Goal: Task Accomplishment & Management: Manage account settings

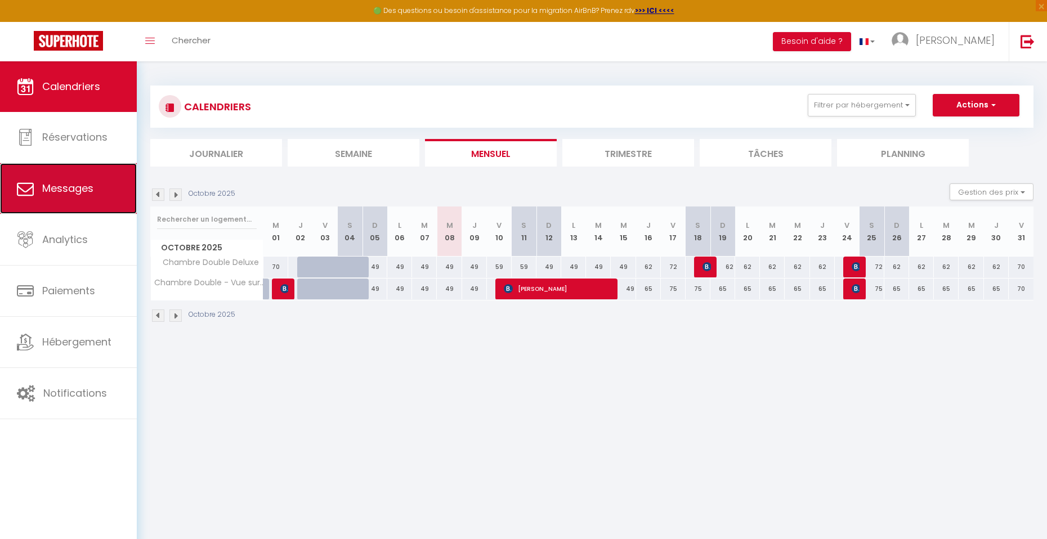
click at [35, 189] on link "Messages" at bounding box center [68, 188] width 137 height 51
select select "message"
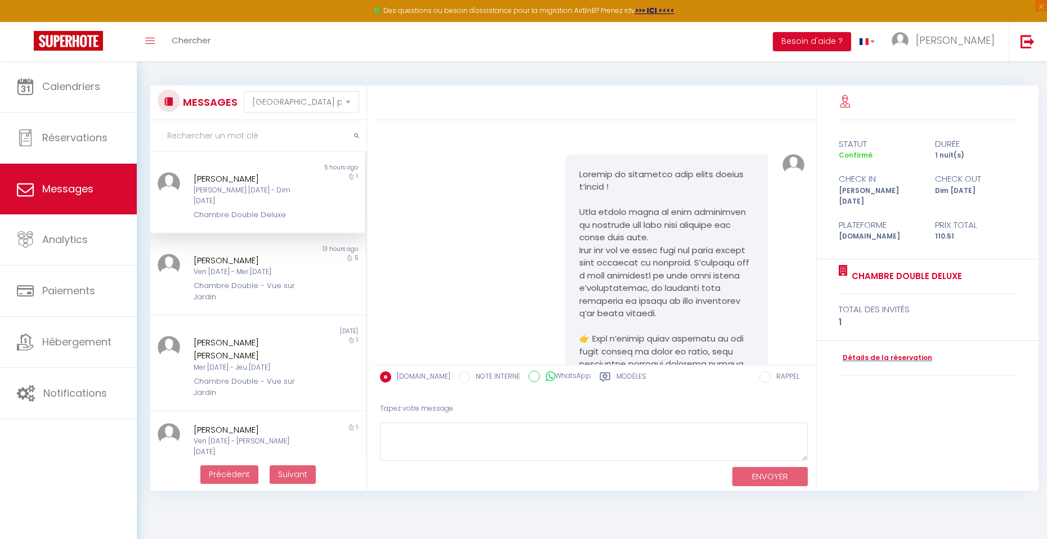
scroll to position [483, 0]
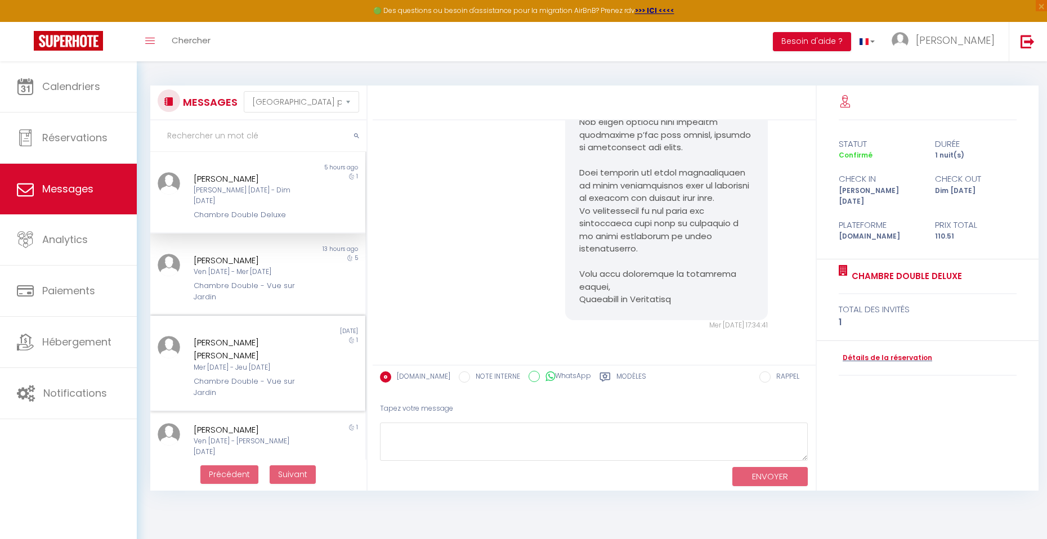
click at [239, 363] on div "Mer [DATE] - Jeu [DATE]" at bounding box center [249, 368] width 110 height 11
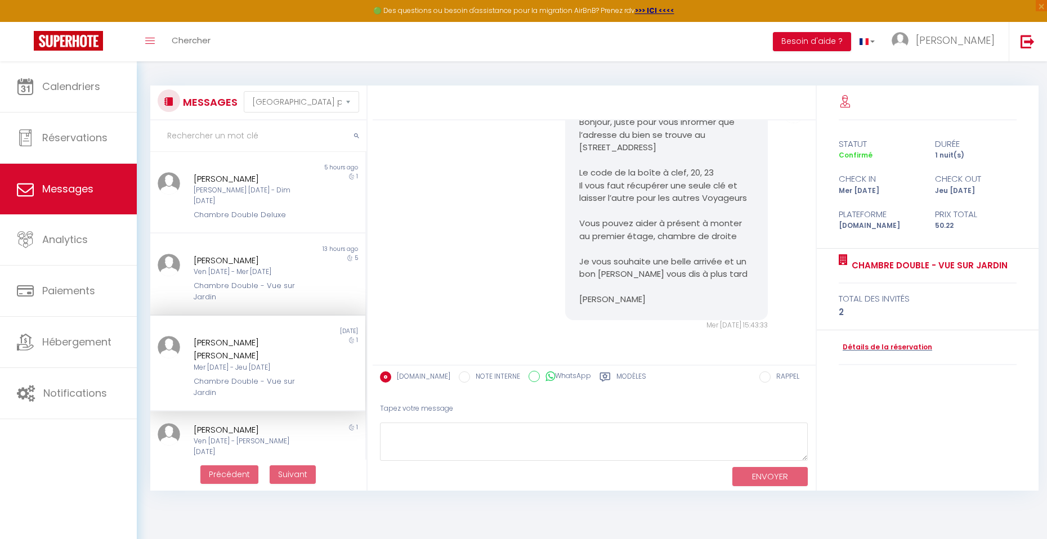
scroll to position [377, 0]
click at [238, 436] on div "Ven [DATE] - [PERSON_NAME] [DATE]" at bounding box center [249, 446] width 110 height 21
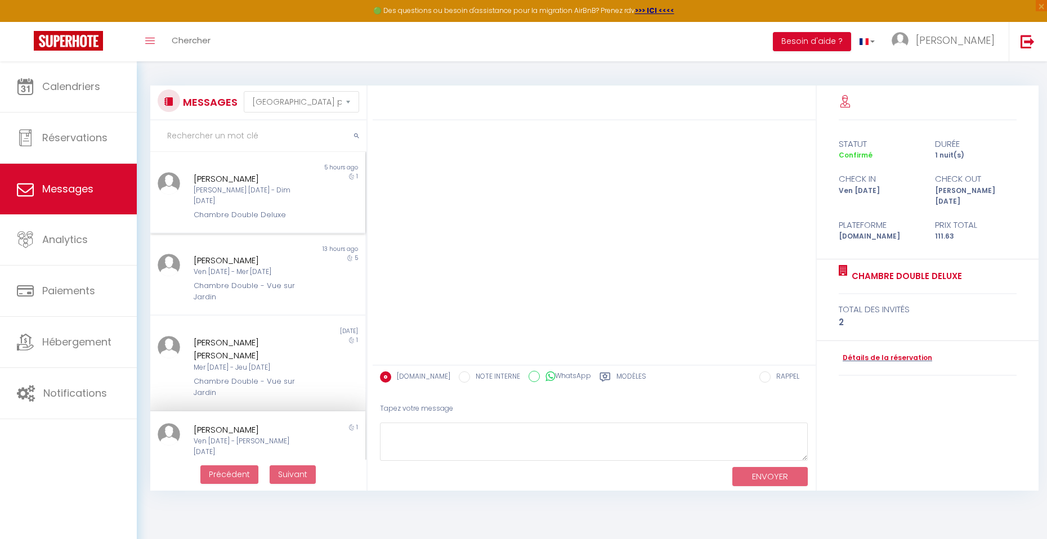
click at [234, 197] on div "[PERSON_NAME] [PERSON_NAME] [DATE] - Dim [DATE] Chambre Double Deluxe" at bounding box center [249, 196] width 126 height 49
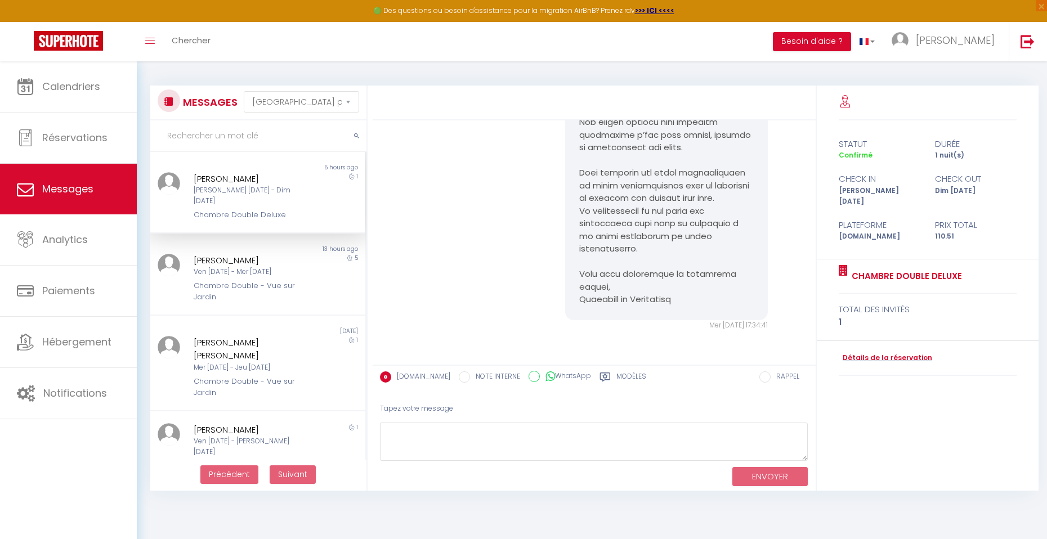
drag, startPoint x: 807, startPoint y: 313, endPoint x: 804, endPoint y: 287, distance: 26.7
click at [804, 287] on div "Mer [DATE] 17:34:41 Note Sms Mer [DATE] 17:34:41" at bounding box center [594, 243] width 443 height 244
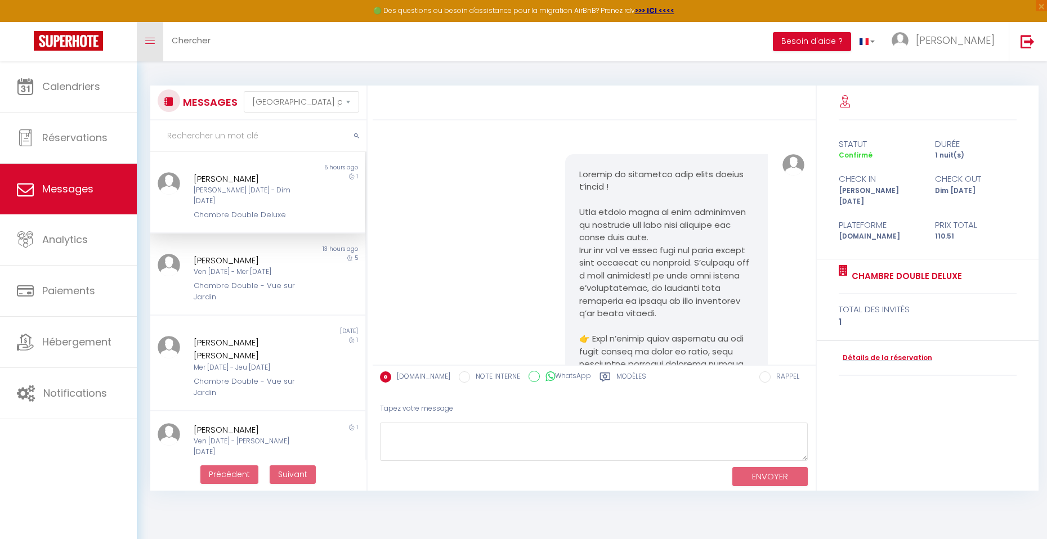
click at [146, 46] on link "Toggle menubar" at bounding box center [150, 41] width 26 height 39
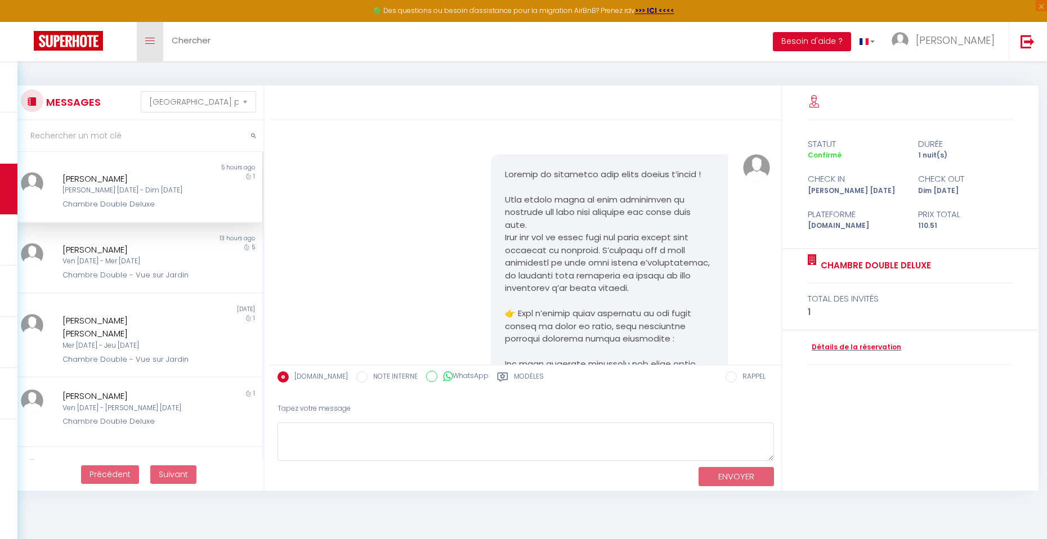
click at [146, 46] on link "Toggle menubar" at bounding box center [150, 41] width 26 height 39
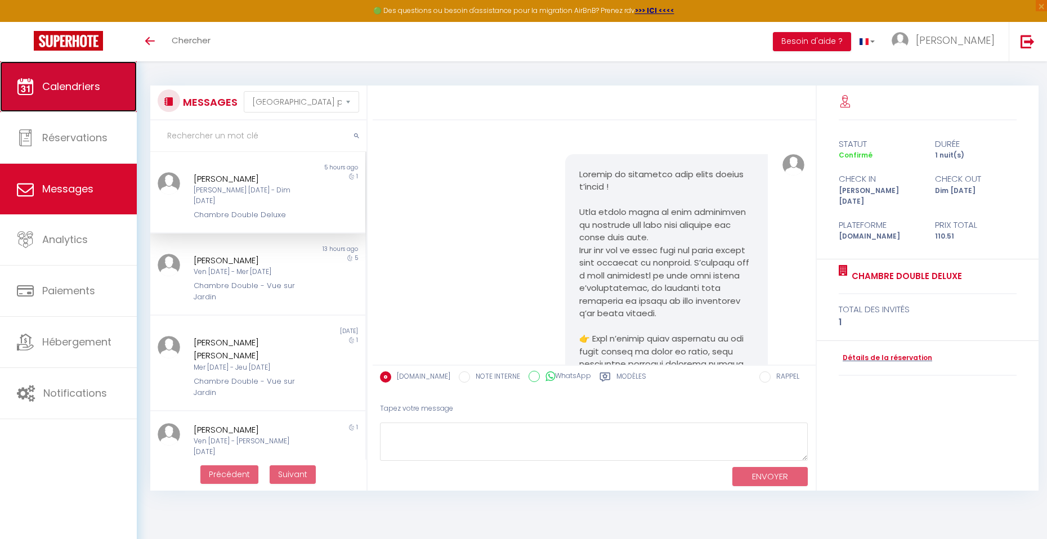
click at [88, 87] on span "Calendriers" at bounding box center [71, 86] width 58 height 14
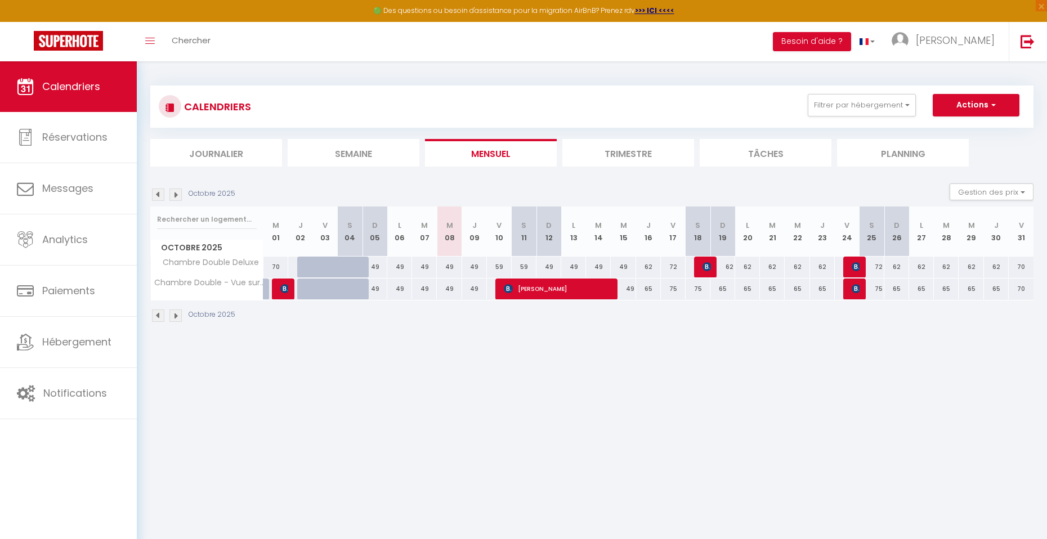
drag, startPoint x: 708, startPoint y: 364, endPoint x: 618, endPoint y: 351, distance: 91.0
click at [618, 351] on body "🟢 Des questions ou besoin d'assistance pour la migration AirBnB? Prenez rdv >>>…" at bounding box center [523, 330] width 1047 height 539
click at [854, 290] on img at bounding box center [856, 288] width 9 height 9
select select "OK"
select select "KO"
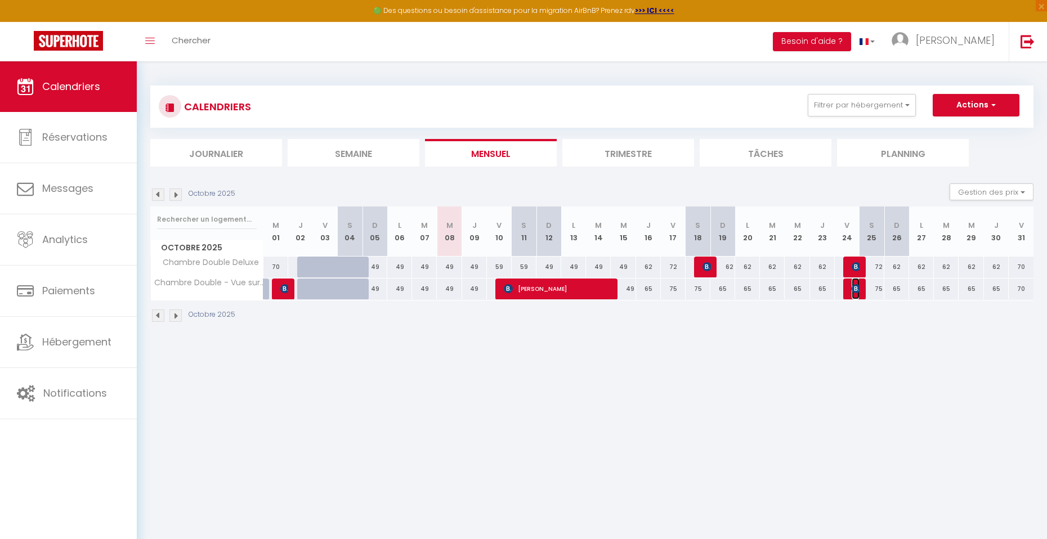
select select "0"
select select "1"
select select
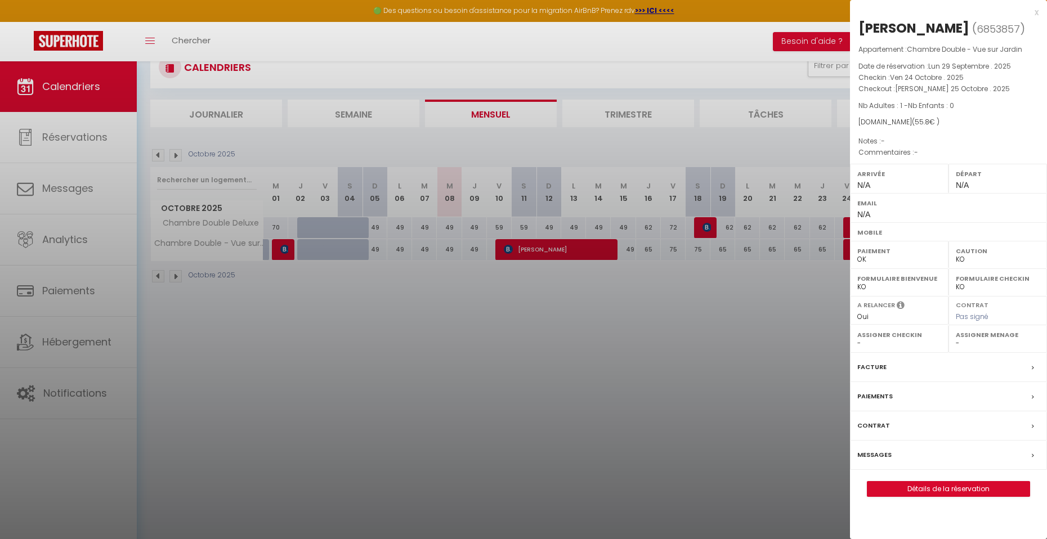
scroll to position [61, 0]
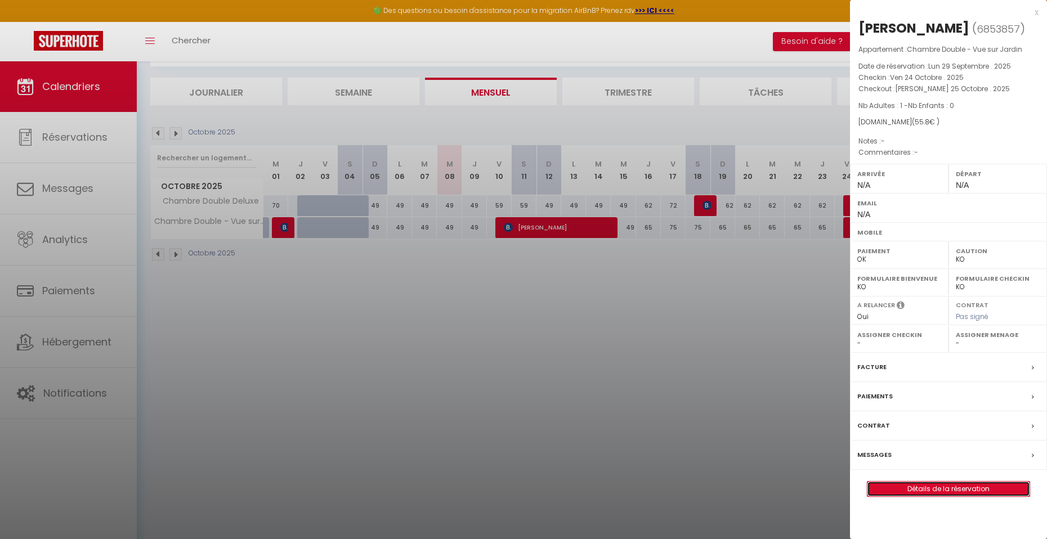
click at [952, 487] on link "Détails de la réservation" at bounding box center [949, 489] width 162 height 15
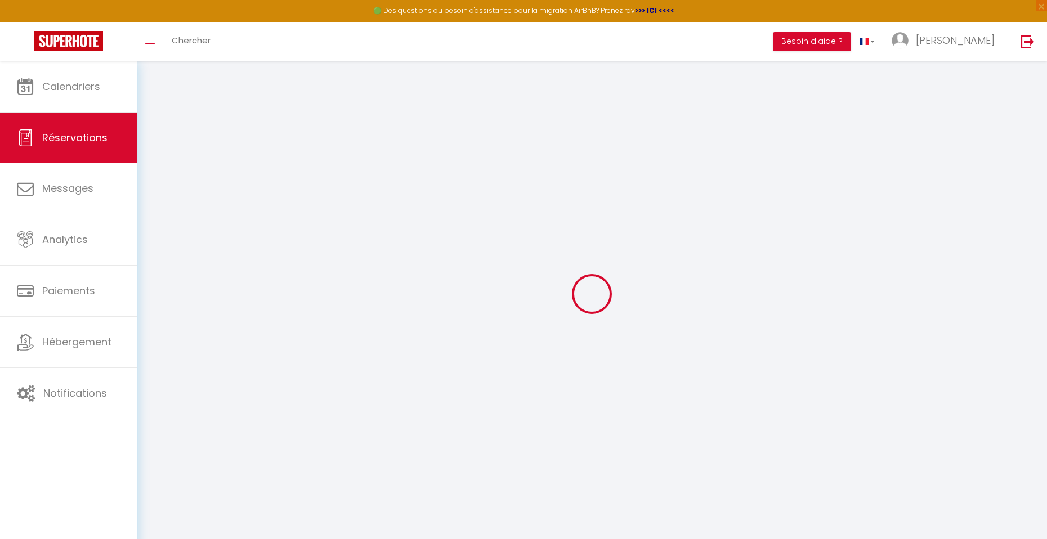
type input "[PERSON_NAME]"
type input "Joundy"
select select
select select "77991"
select select "1"
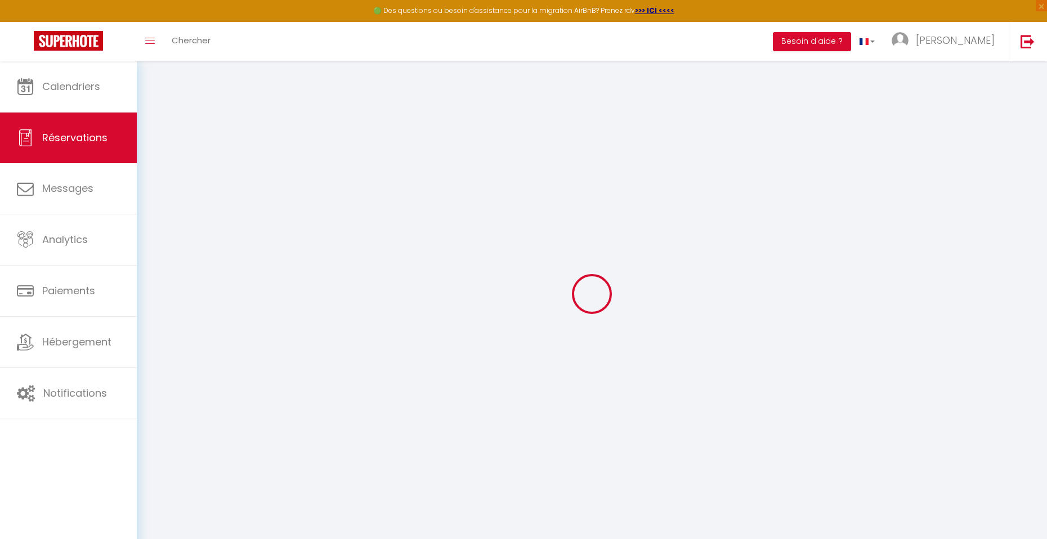
select select
type input "1"
select select "10"
select select
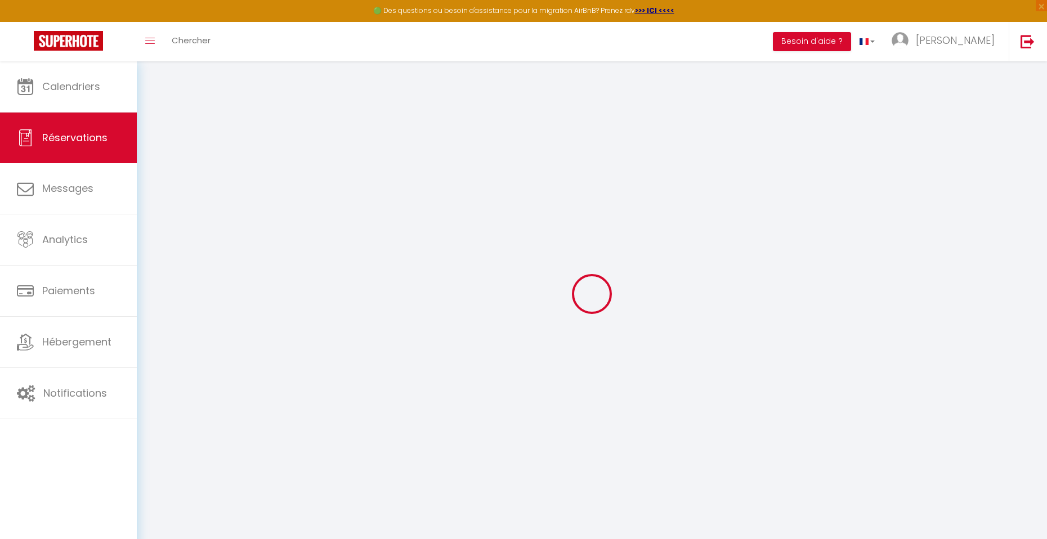
type input "55.8"
checkbox input "false"
type input "0"
select select "2"
type input "0"
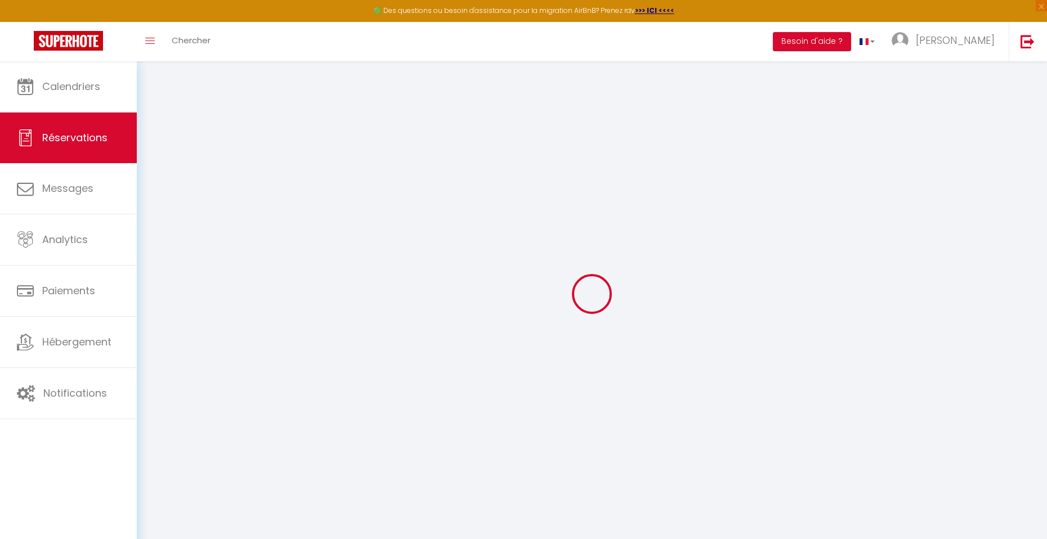
type input "0"
select select
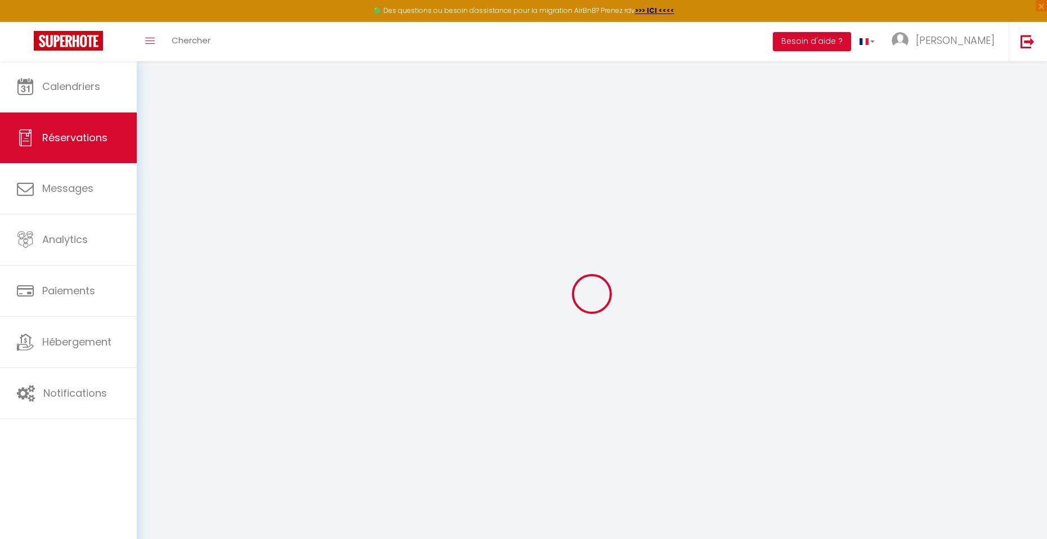
select select "12"
select select "14"
checkbox input "false"
select select
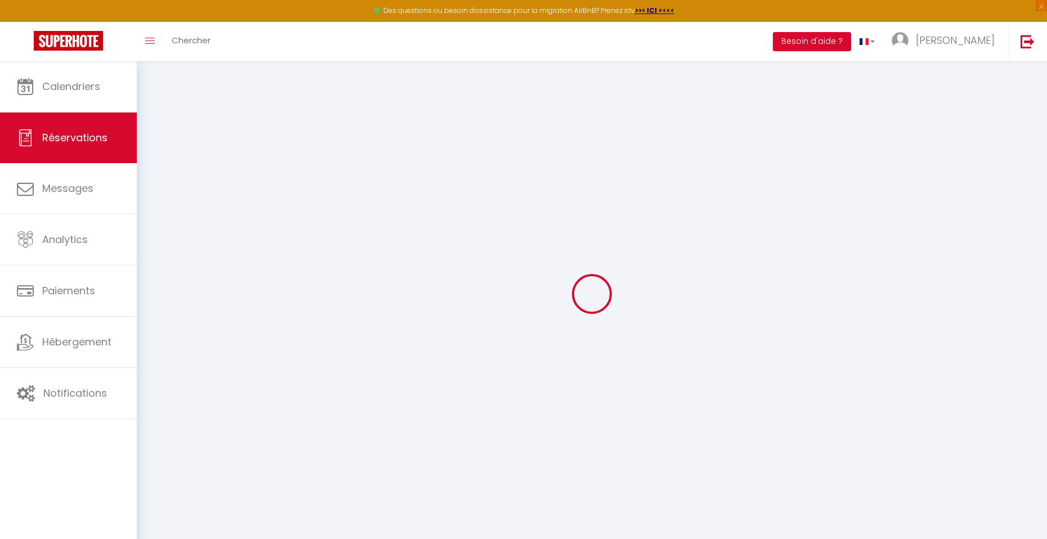
select select
checkbox input "false"
select select
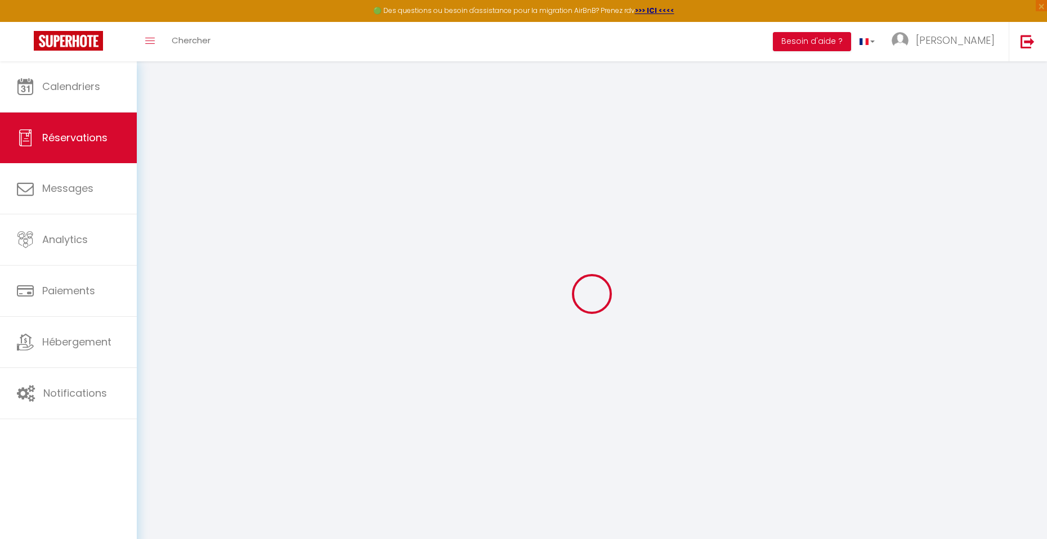
checkbox input "false"
select select
checkbox input "false"
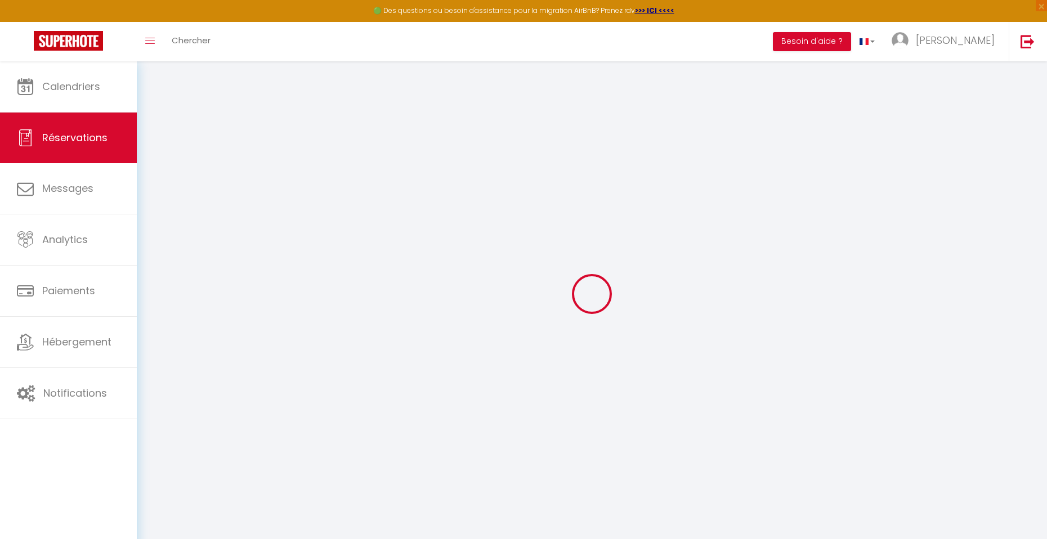
select select
checkbox input "false"
select select
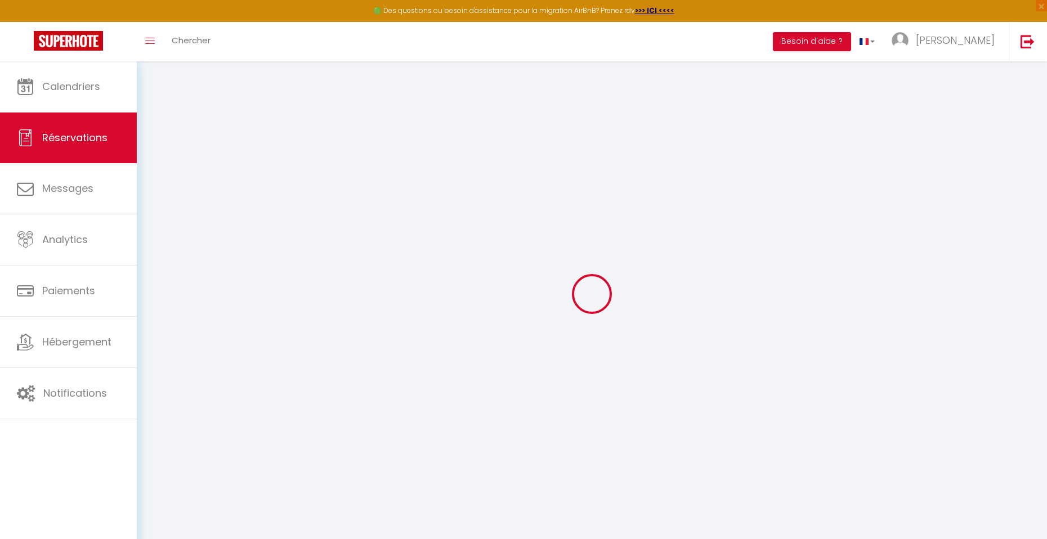
checkbox input "false"
select select
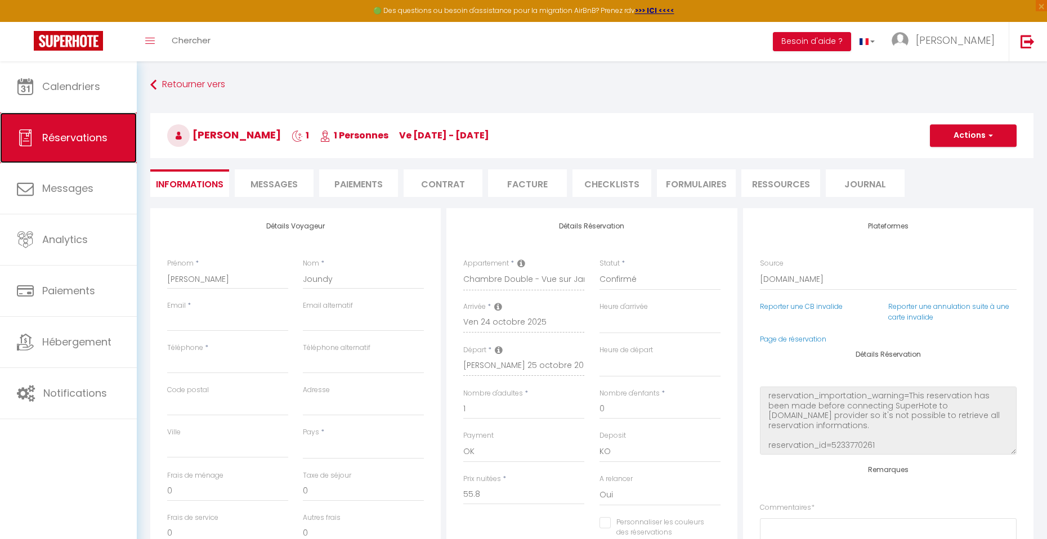
click at [68, 145] on link "Réservations" at bounding box center [68, 138] width 137 height 51
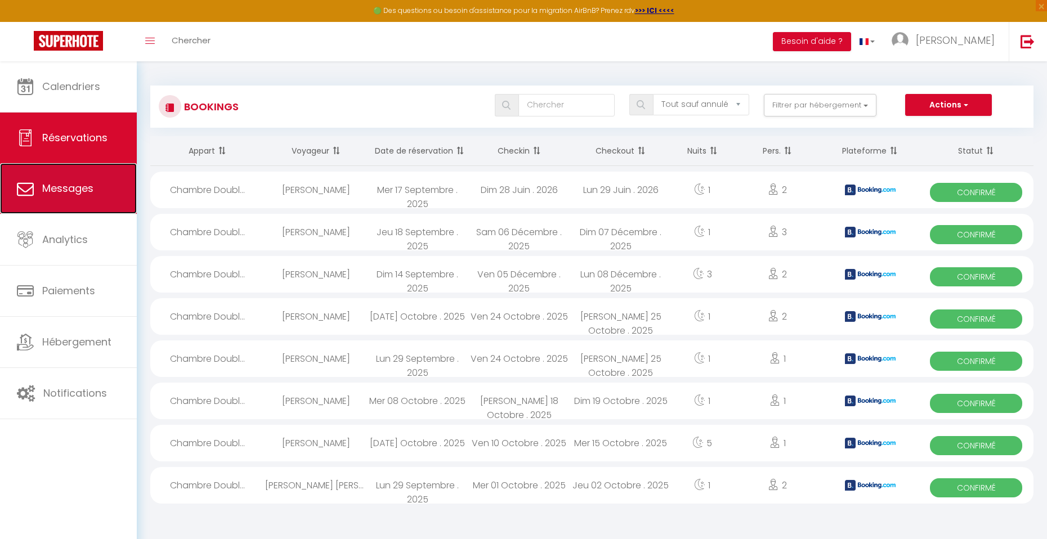
click at [59, 182] on span "Messages" at bounding box center [67, 188] width 51 height 14
select select "message"
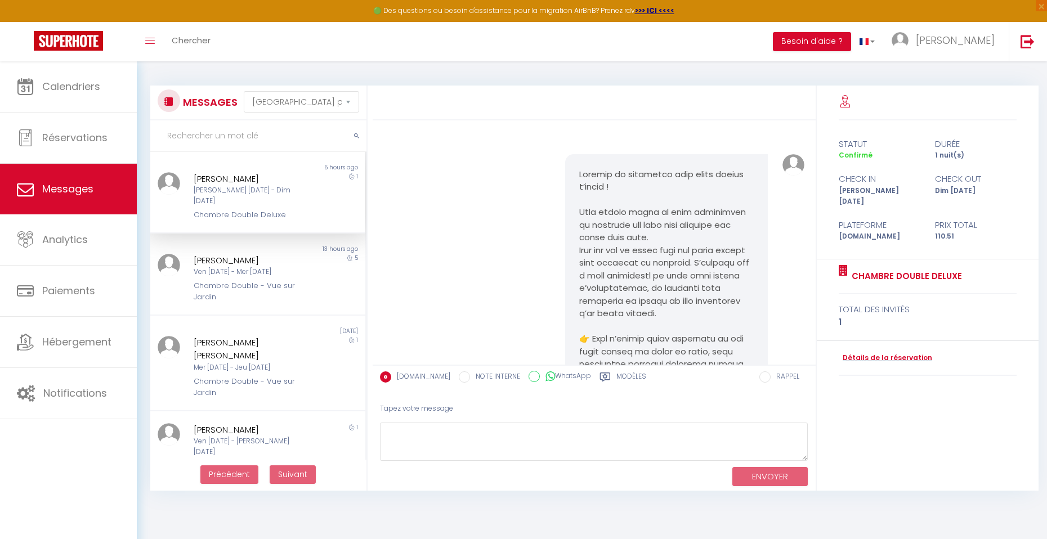
scroll to position [483, 0]
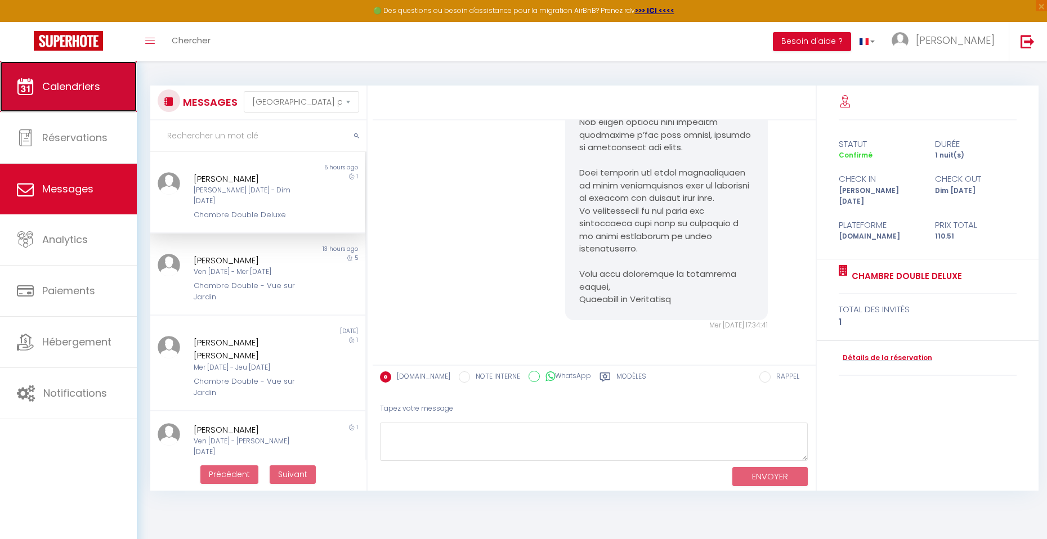
click at [73, 92] on span "Calendriers" at bounding box center [71, 86] width 58 height 14
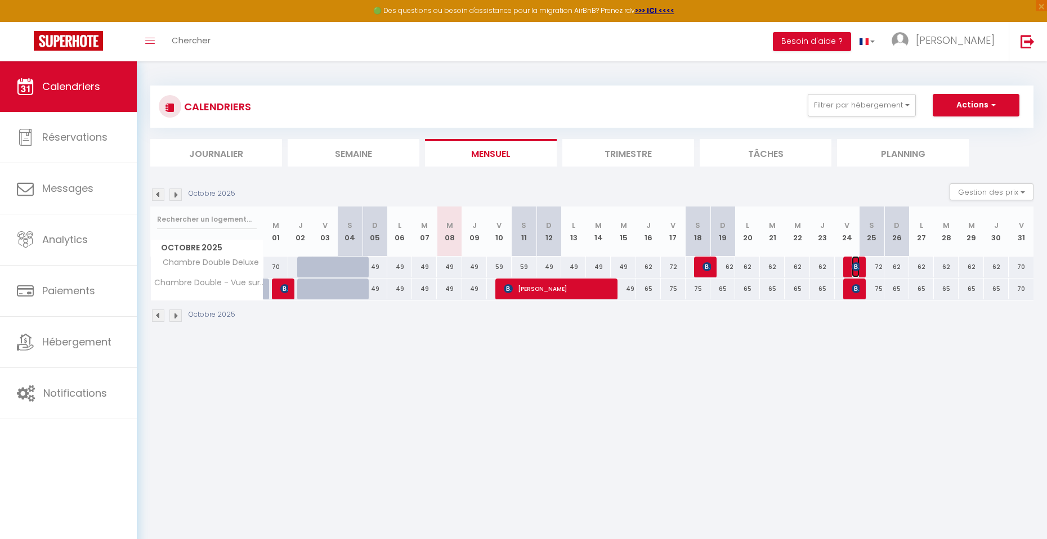
click at [859, 267] on img at bounding box center [856, 266] width 9 height 9
select select "OK"
select select "KO"
select select "0"
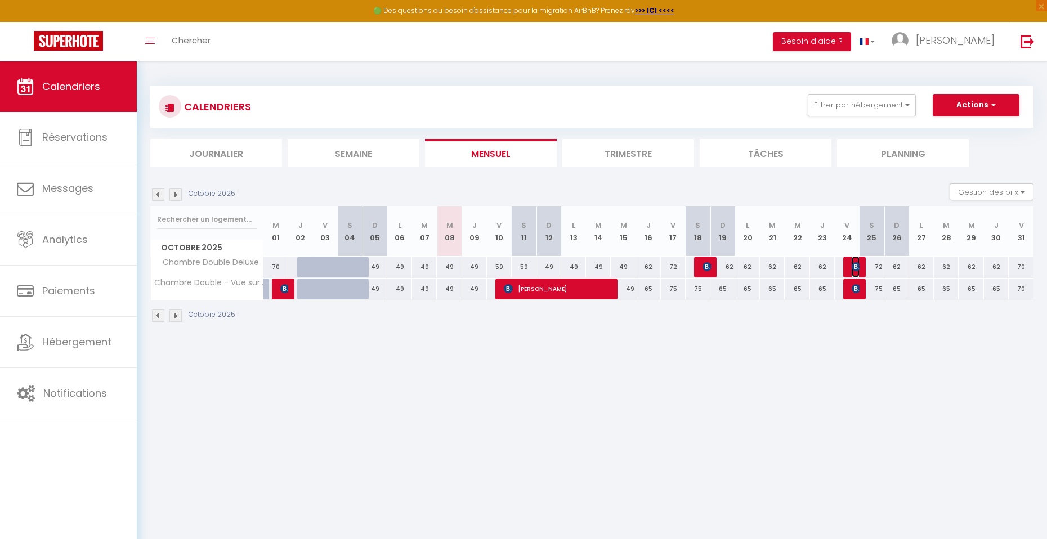
select select "1"
select select
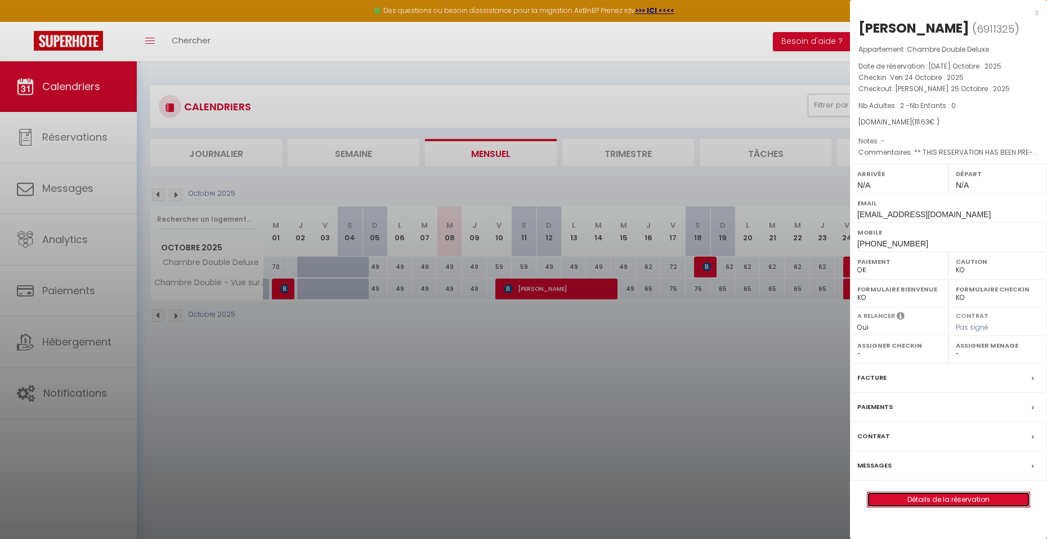
click at [973, 501] on link "Détails de la réservation" at bounding box center [949, 500] width 162 height 15
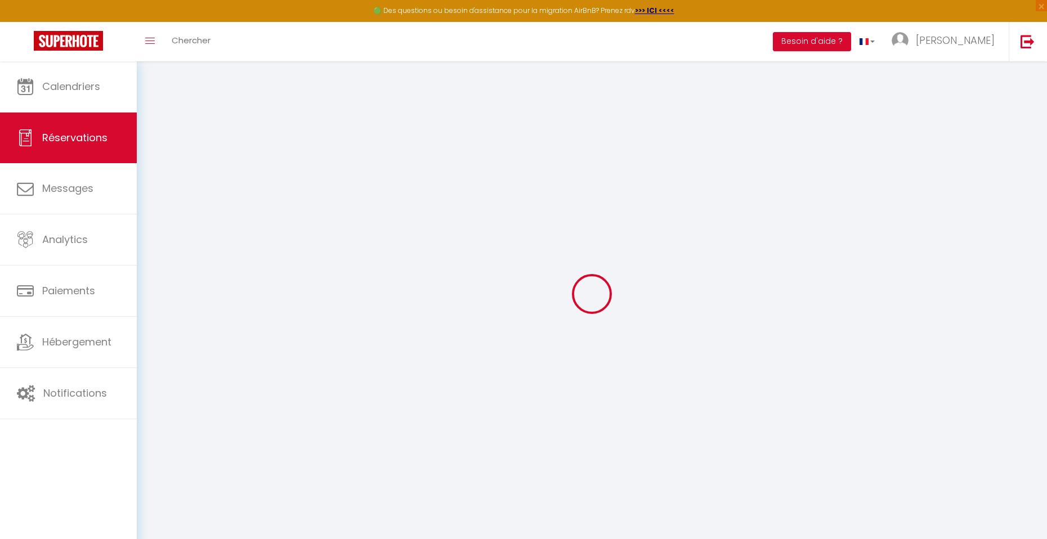
type input "Ana"
type input "[PERSON_NAME]"
type input "[EMAIL_ADDRESS][DOMAIN_NAME]"
type input "[PHONE_NUMBER]"
select select "ES"
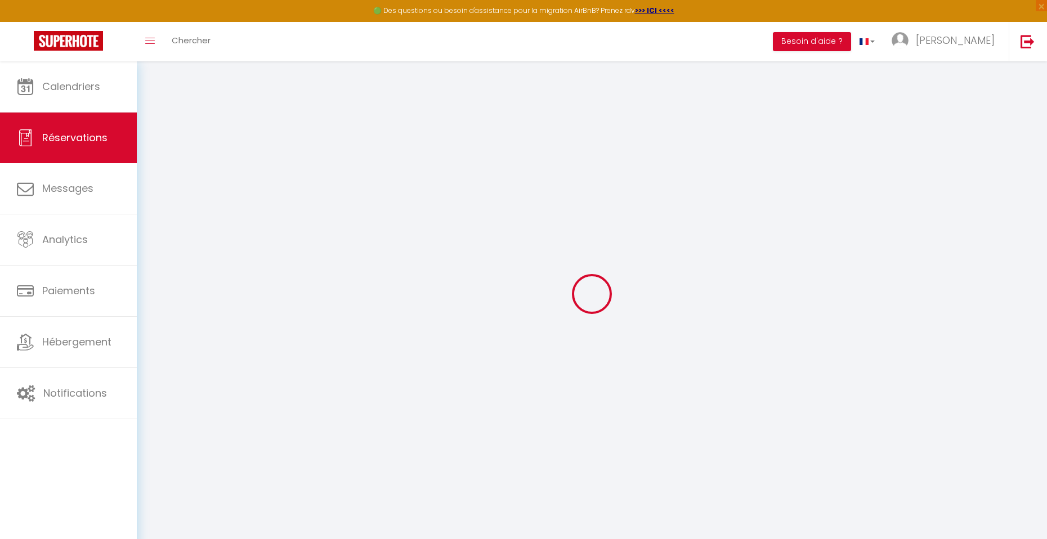
type input "18.02"
type input "1.56"
select select "77990"
select select "1"
select select
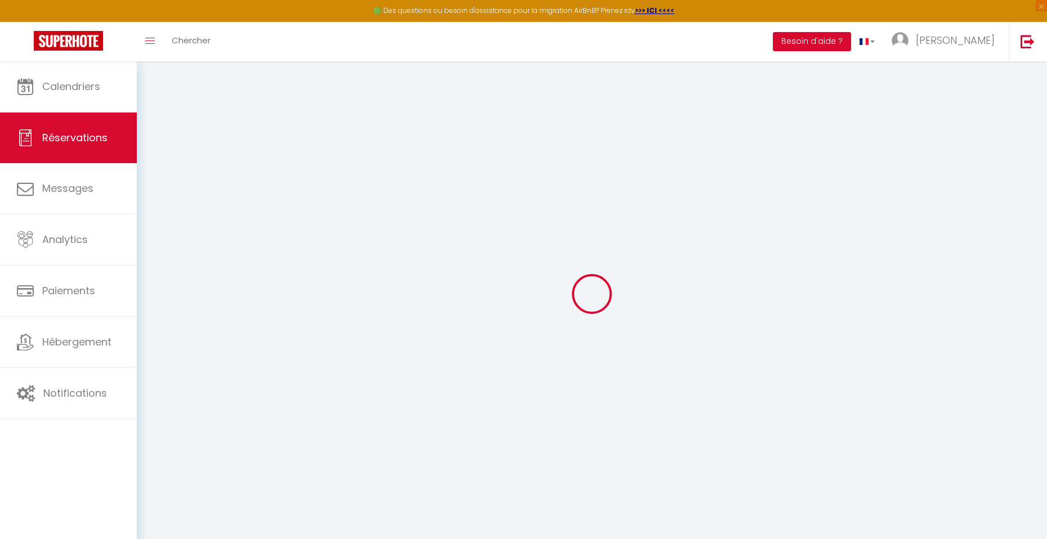
select select
type input "2"
select select "12"
select select
type input "86"
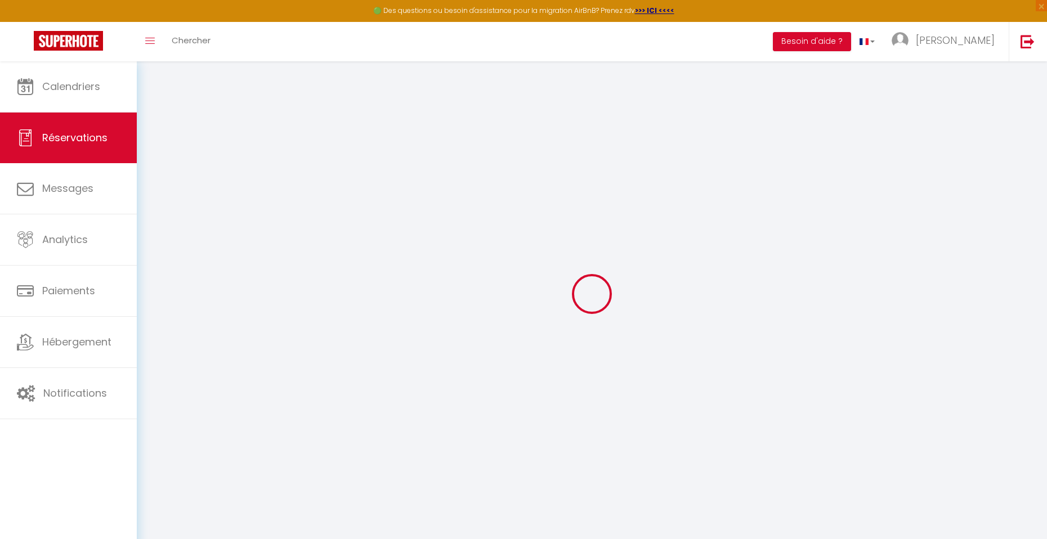
checkbox input "false"
type input "0"
select select "2"
type input "0"
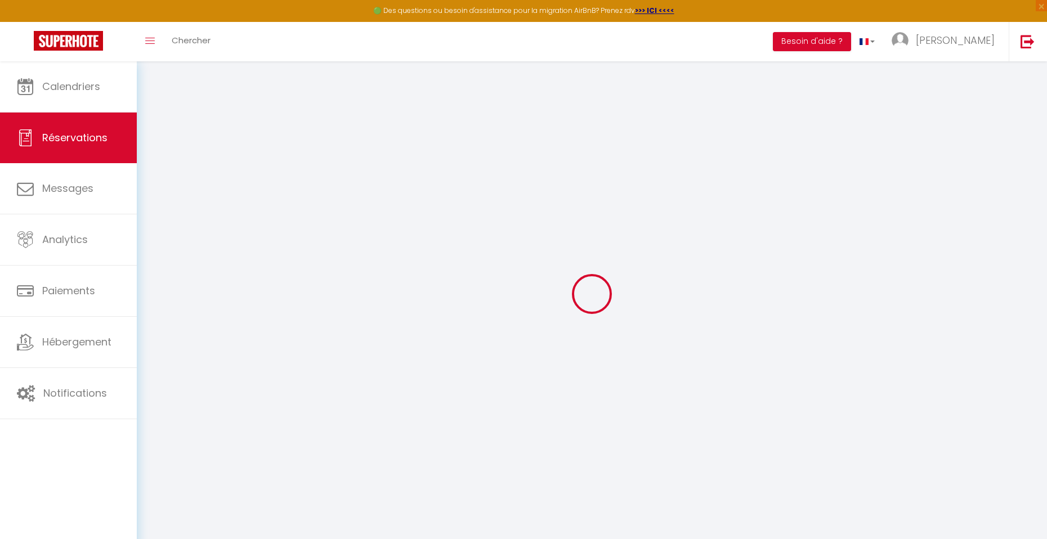
type input "0"
select select
select select "14"
checkbox input "false"
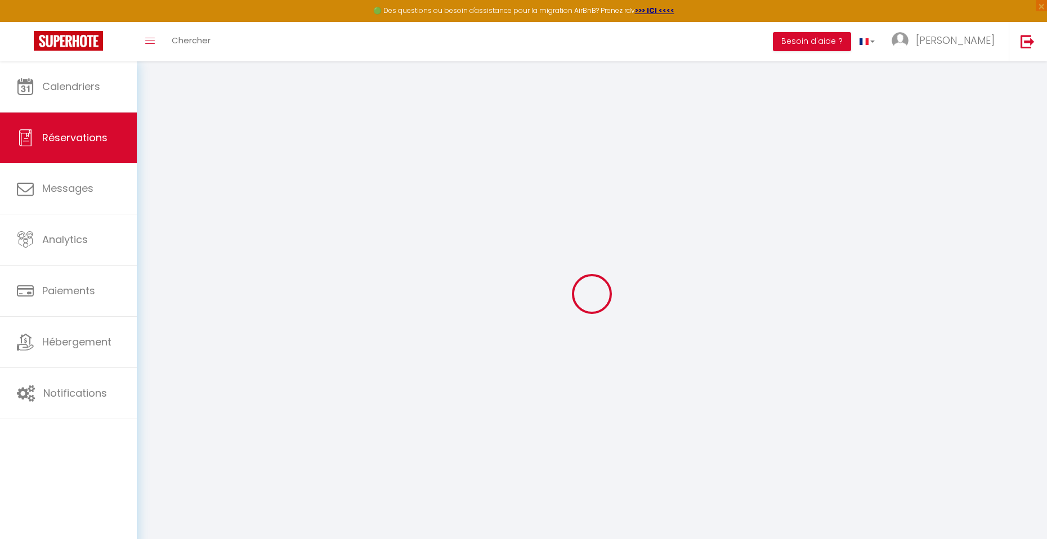
select select
checkbox input "false"
select select
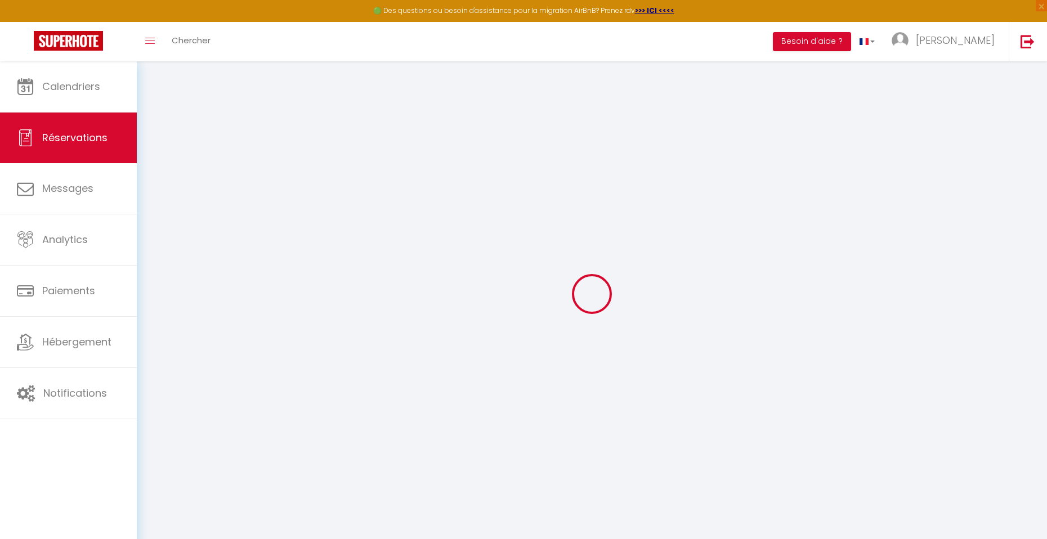
checkbox input "false"
select select
checkbox input "false"
type textarea "** THIS RESERVATION HAS BEEN PRE-PAID ** BOOKING NOTE : Payment charge is EUR 1…"
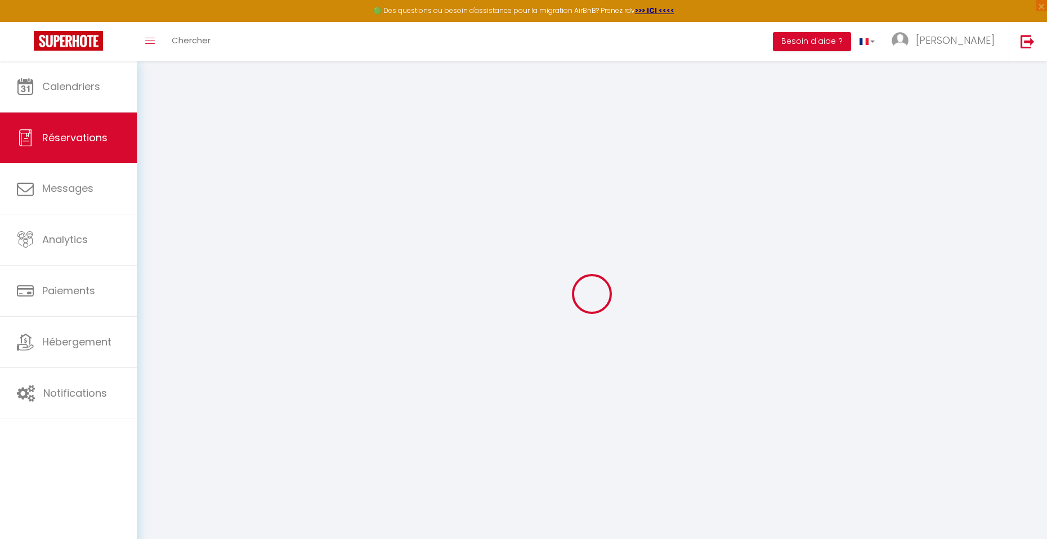
type input "20"
type input "5.63"
select select
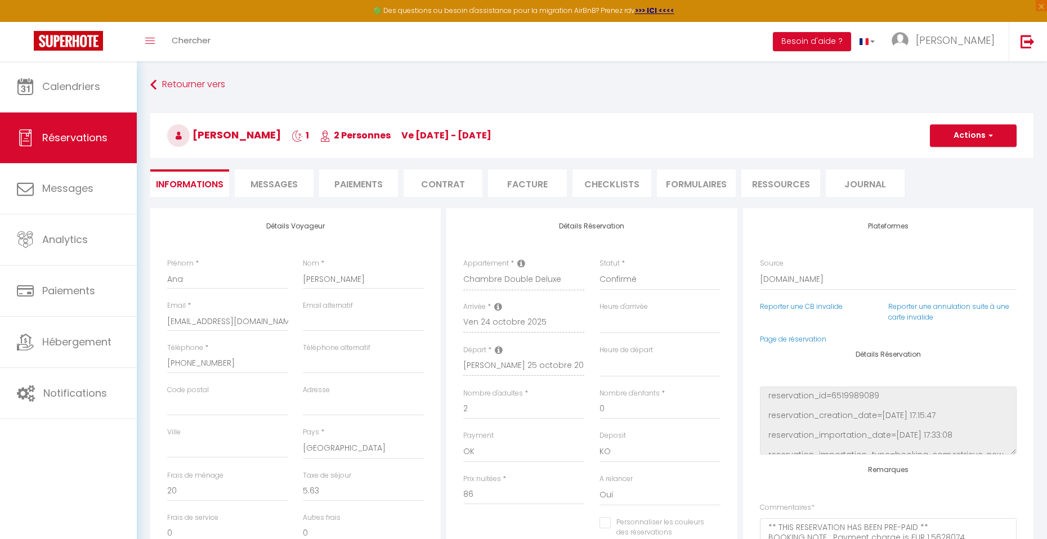
checkbox input "false"
select select
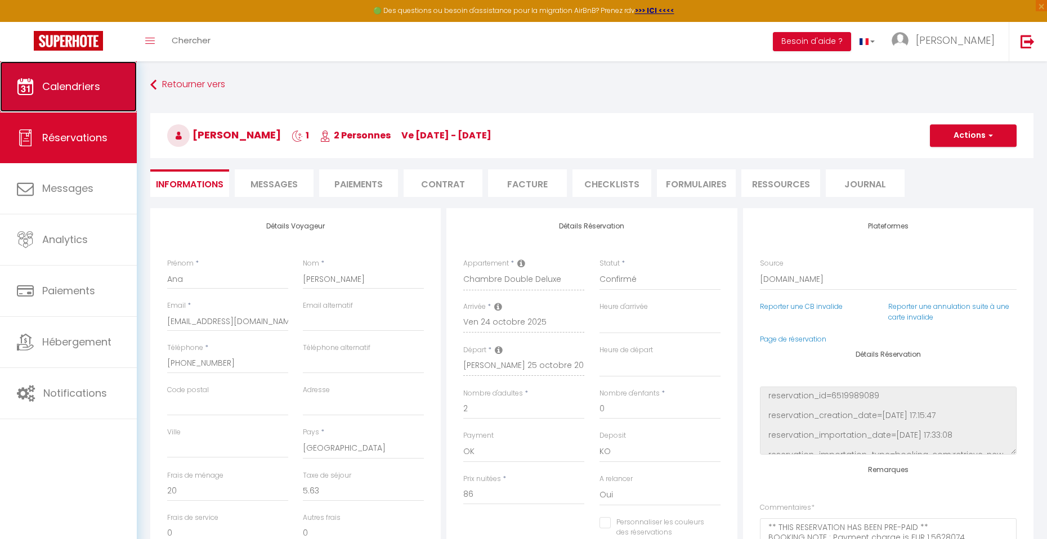
click at [66, 93] on span "Calendriers" at bounding box center [71, 86] width 58 height 14
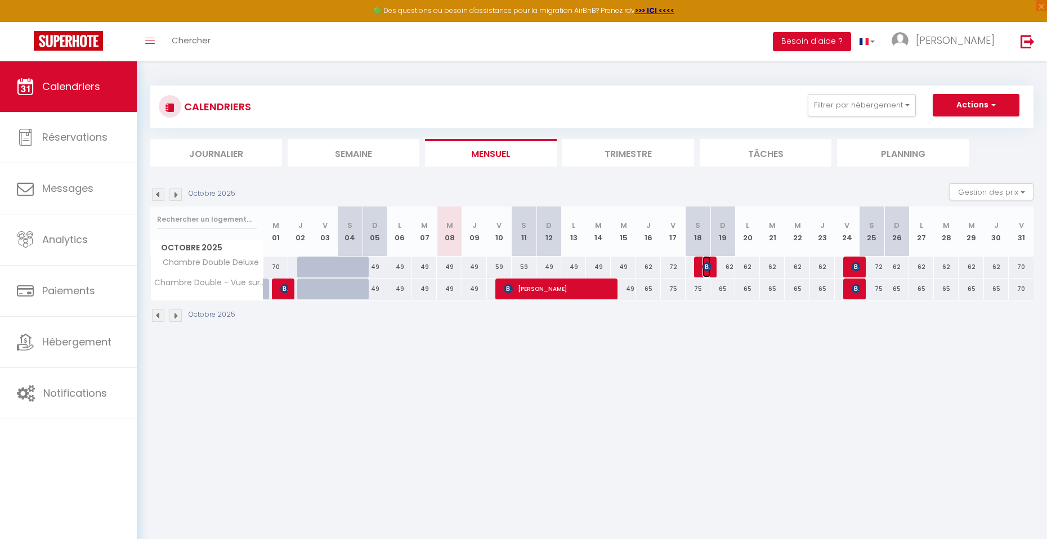
click at [704, 268] on img at bounding box center [707, 266] width 9 height 9
select select "OK"
select select "KO"
select select "0"
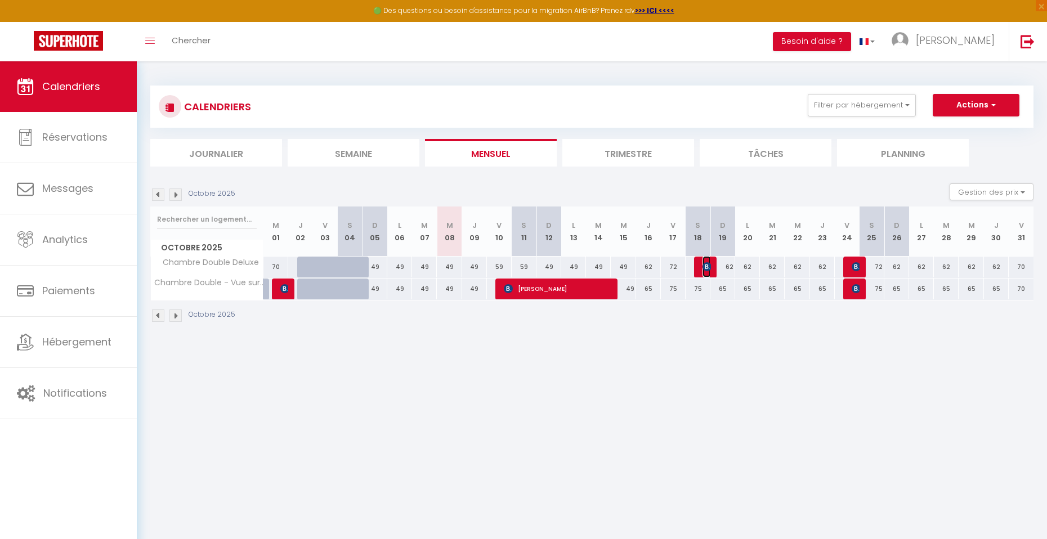
select select "1"
select select
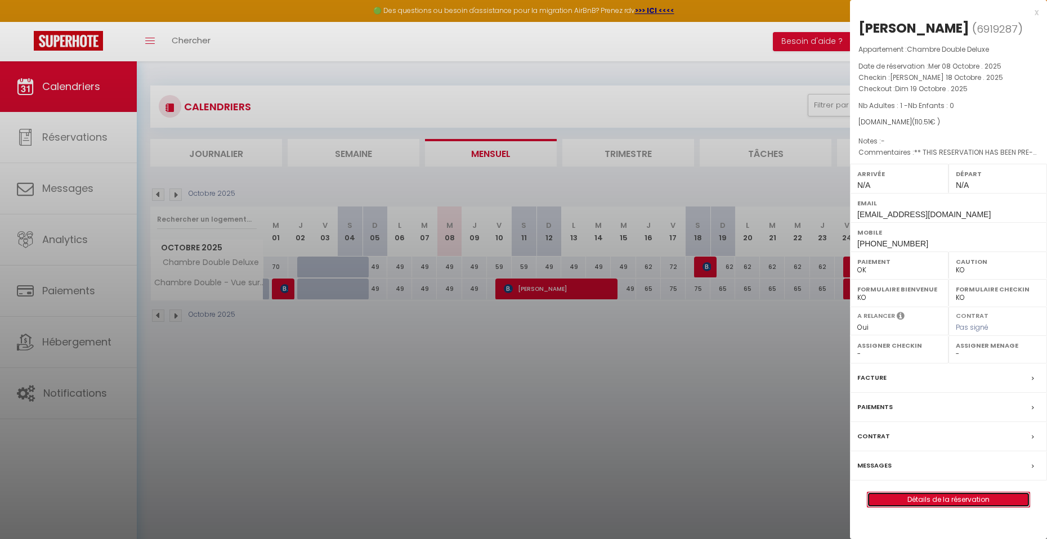
click at [967, 501] on link "Détails de la réservation" at bounding box center [949, 500] width 162 height 15
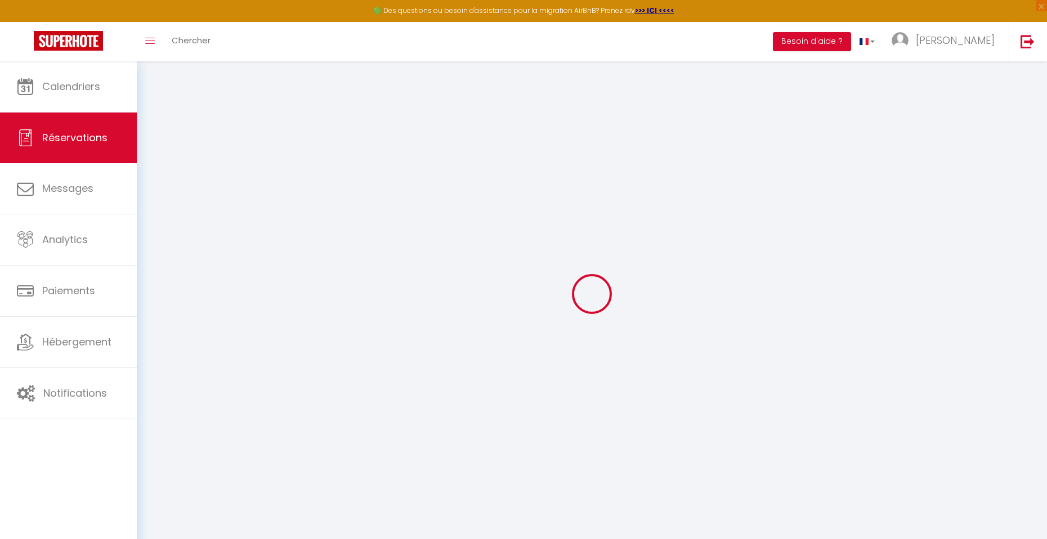
type input "[PERSON_NAME]"
type input "Kokker"
type input "[EMAIL_ADDRESS][DOMAIN_NAME]"
type input "[PHONE_NUMBER]"
select select "EE"
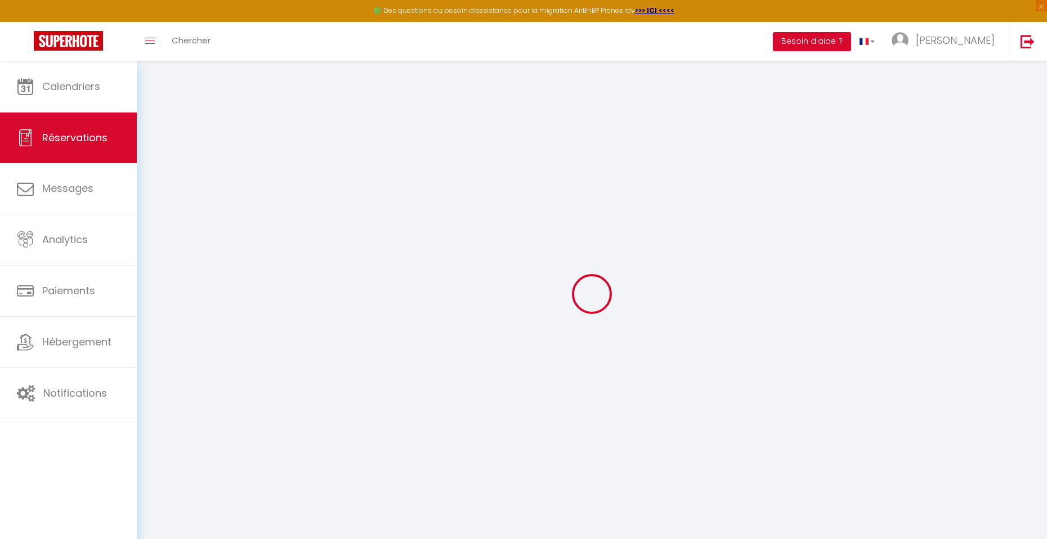
type input "18.02"
type input "1.55"
select select "77990"
select select "1"
select select
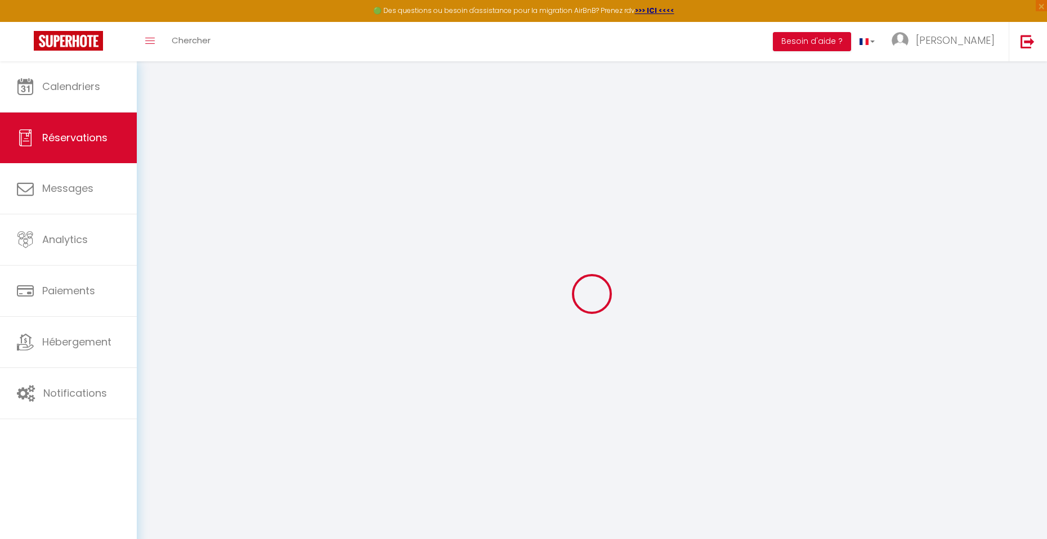
select select
type input "1"
select select "12"
select select
type input "86"
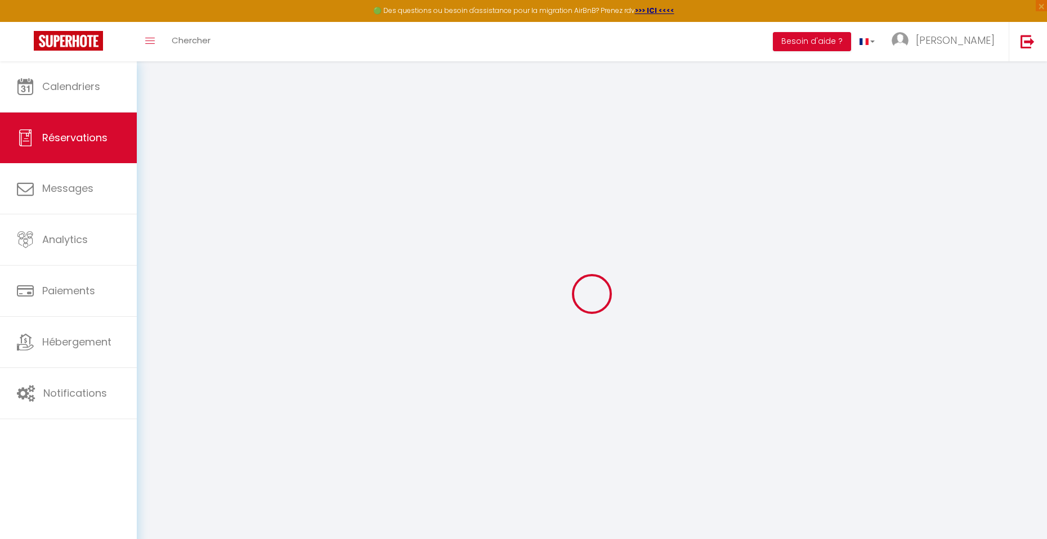
checkbox input "false"
type input "0"
select select "2"
type input "0"
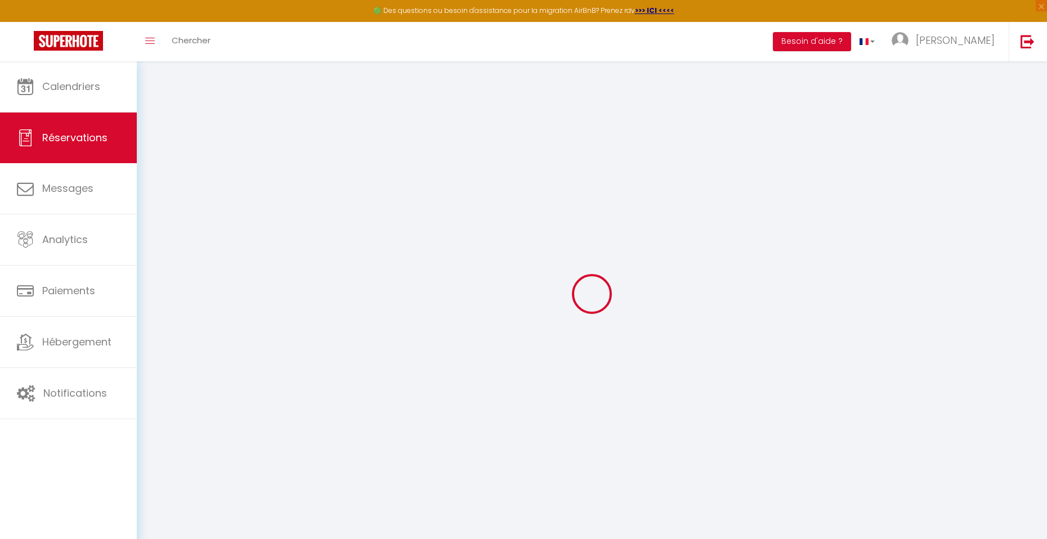
type input "0"
select select
select select "14"
checkbox input "false"
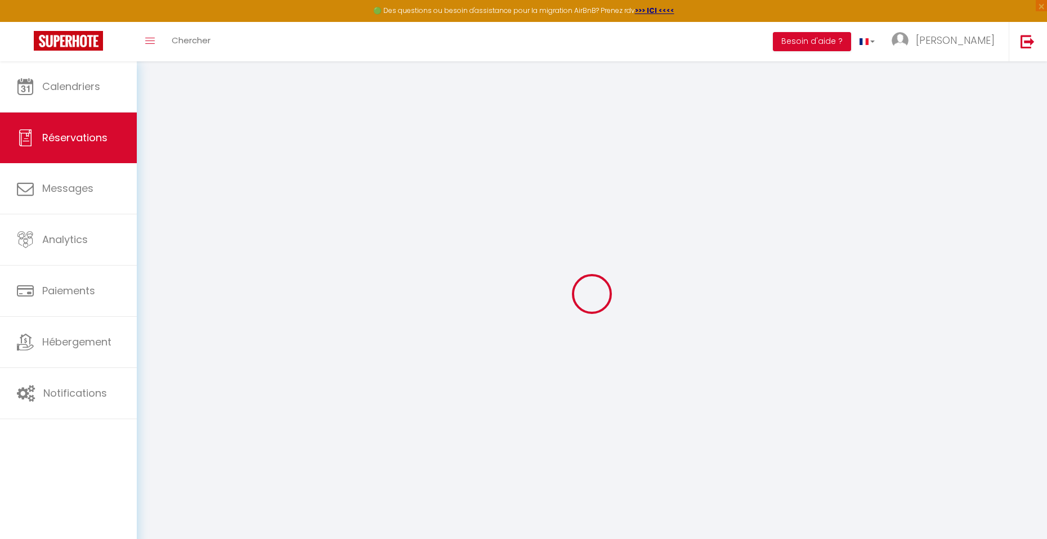
select select
checkbox input "false"
select select
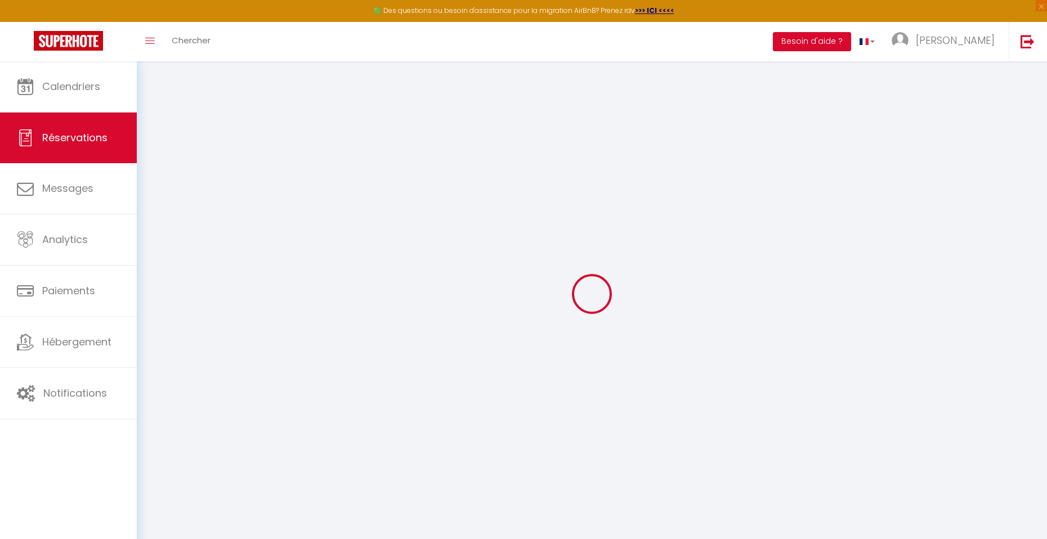
checkbox input "false"
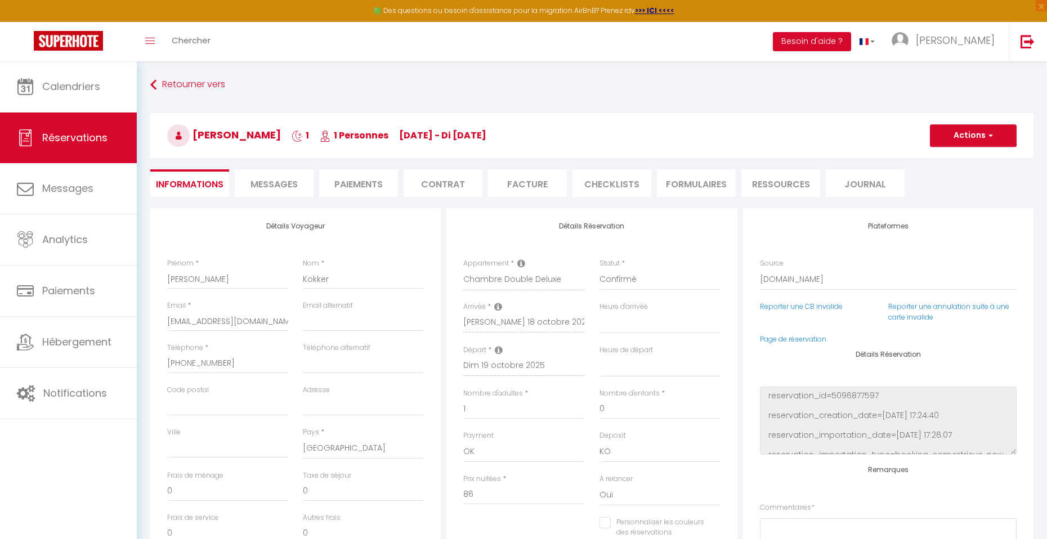
select select
checkbox input "false"
type textarea "** THIS RESERVATION HAS BEEN PRE-PAID ** BOOKING NOTE : Payment charge is EUR 1…"
type input "20"
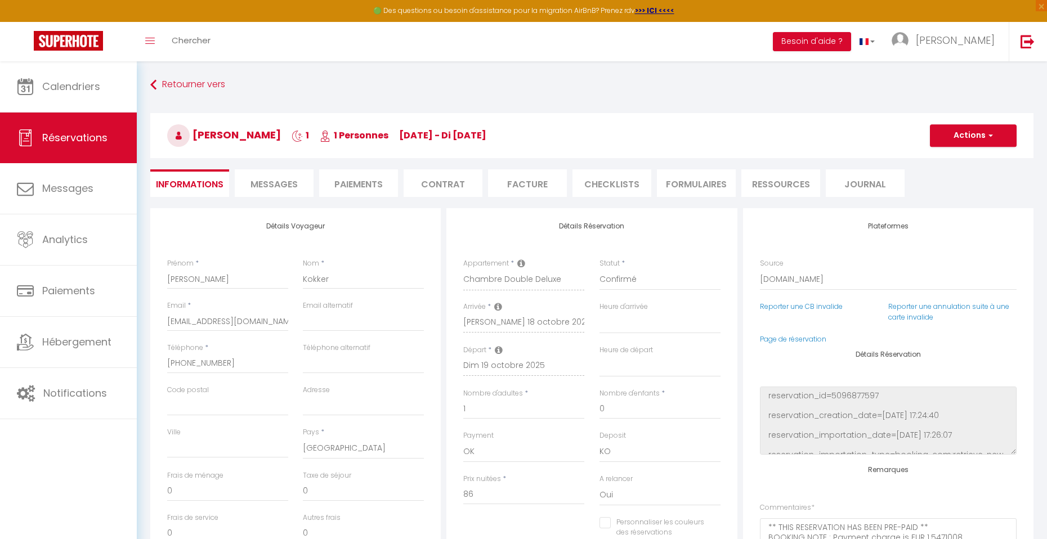
type input "4.51"
select select
checkbox input "false"
select select
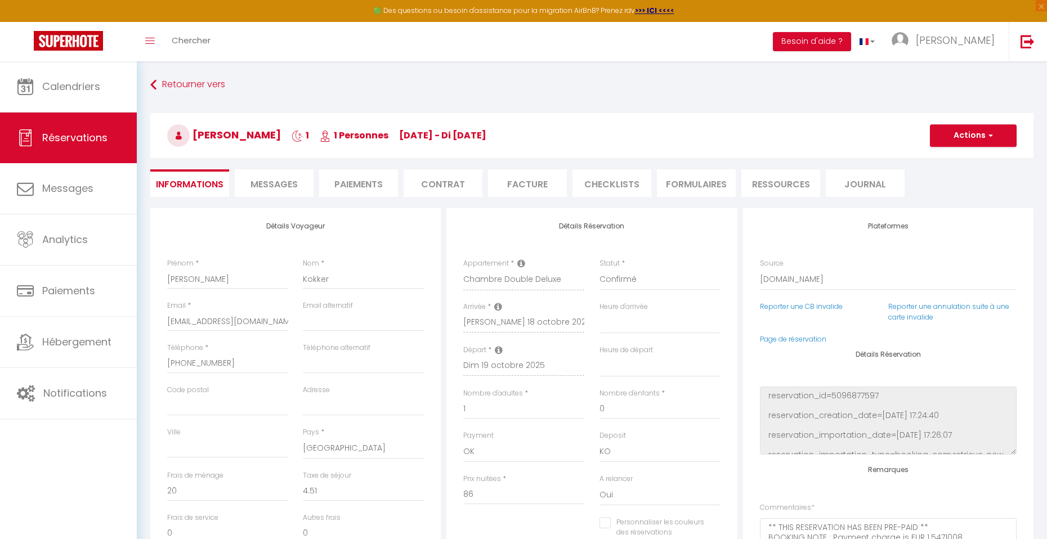
select select
click at [57, 132] on span "Réservations" at bounding box center [74, 138] width 65 height 14
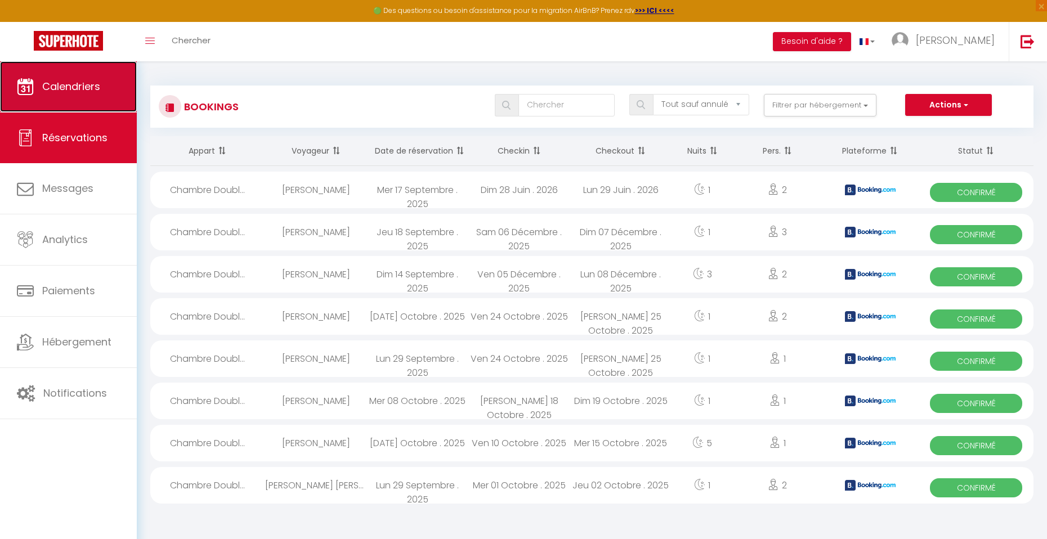
click at [69, 86] on span "Calendriers" at bounding box center [71, 86] width 58 height 14
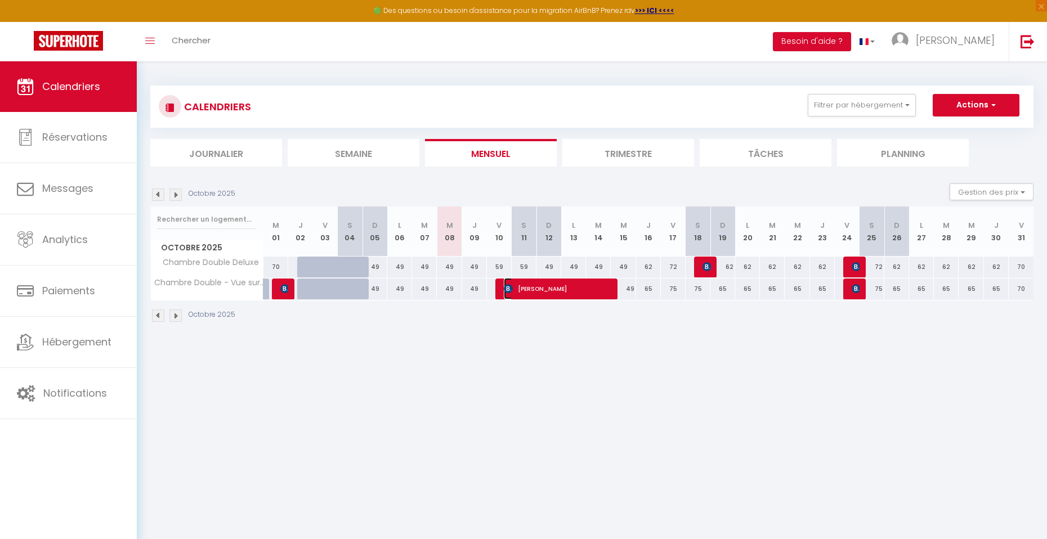
click at [571, 292] on span "[PERSON_NAME]" at bounding box center [558, 288] width 108 height 21
select select "OK"
select select "KO"
select select "0"
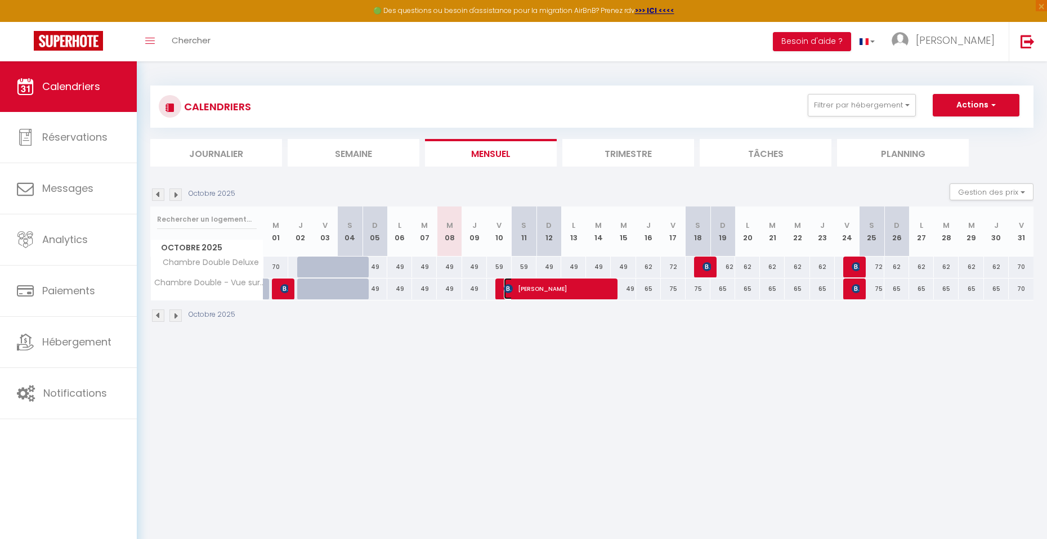
select select "1"
select select
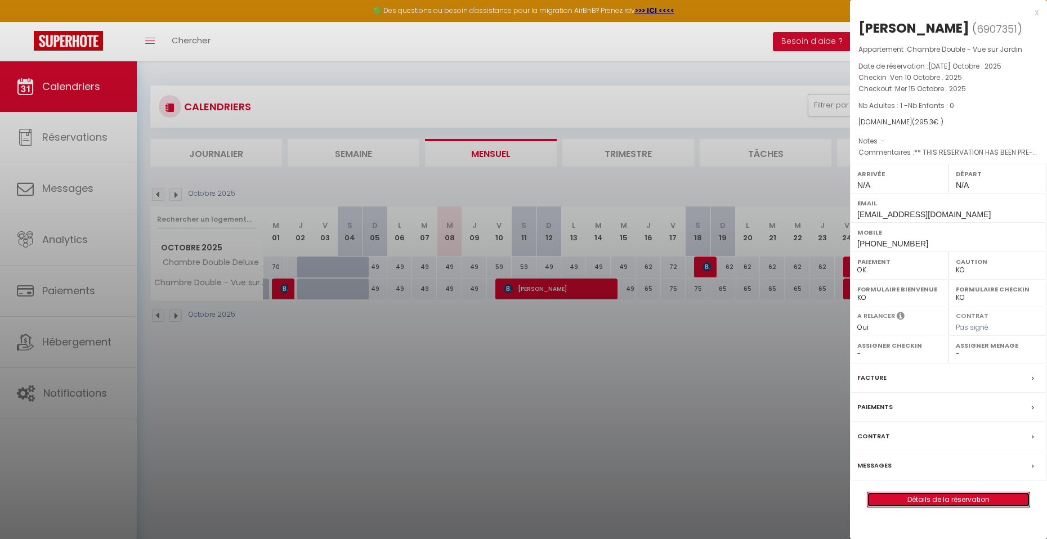
click at [979, 502] on link "Détails de la réservation" at bounding box center [949, 500] width 162 height 15
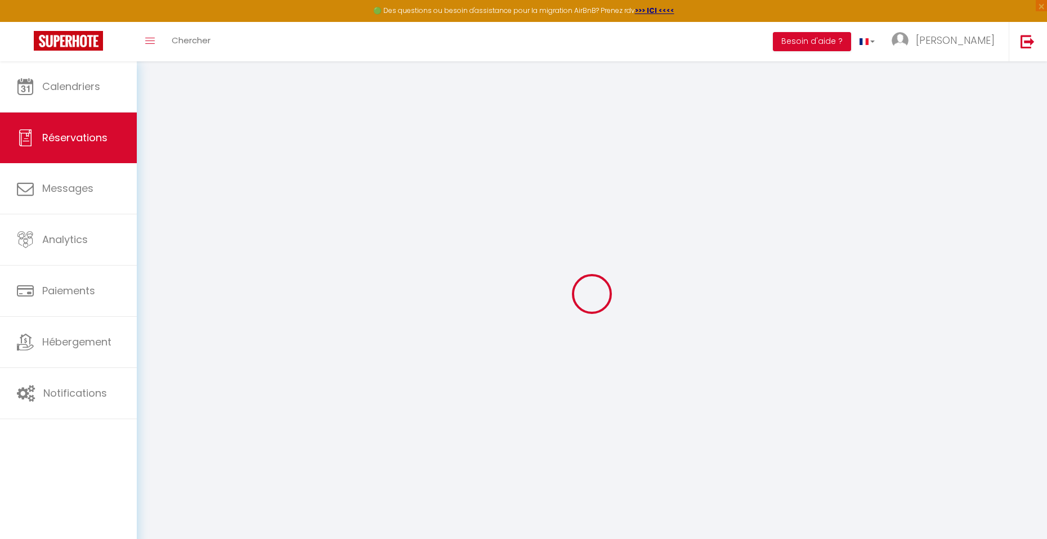
select select
checkbox input "false"
select select
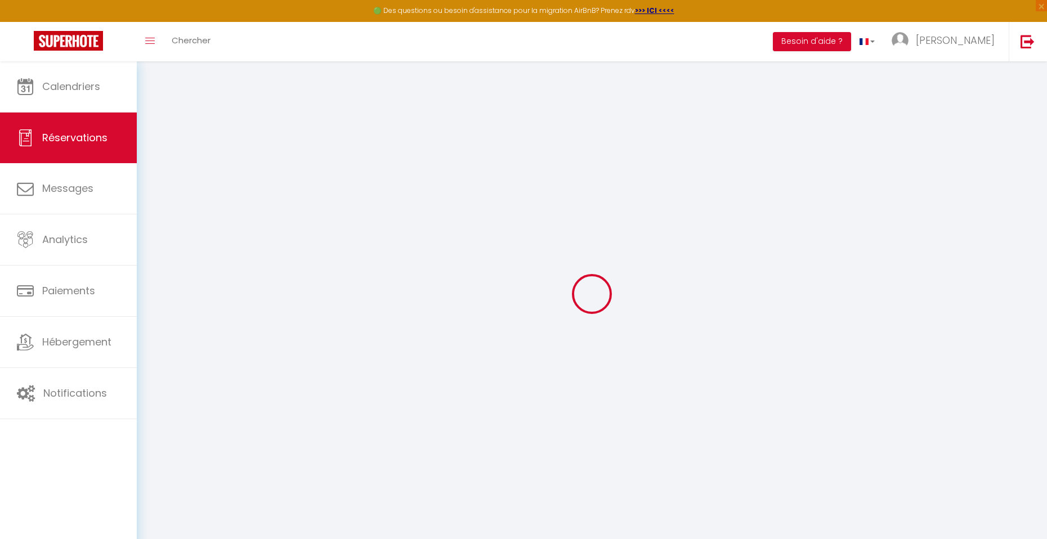
checkbox input "false"
select select
checkbox input "false"
type textarea "** THIS RESERVATION HAS BEEN PRE-PAID ** Reservation has a cancellation grace p…"
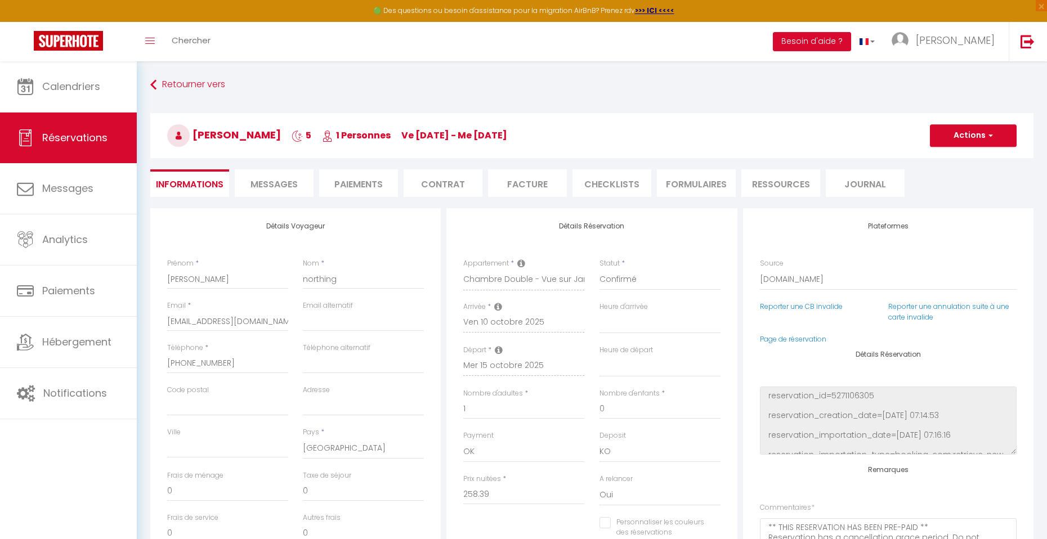
type input "20"
type input "16.91"
select select
checkbox input "false"
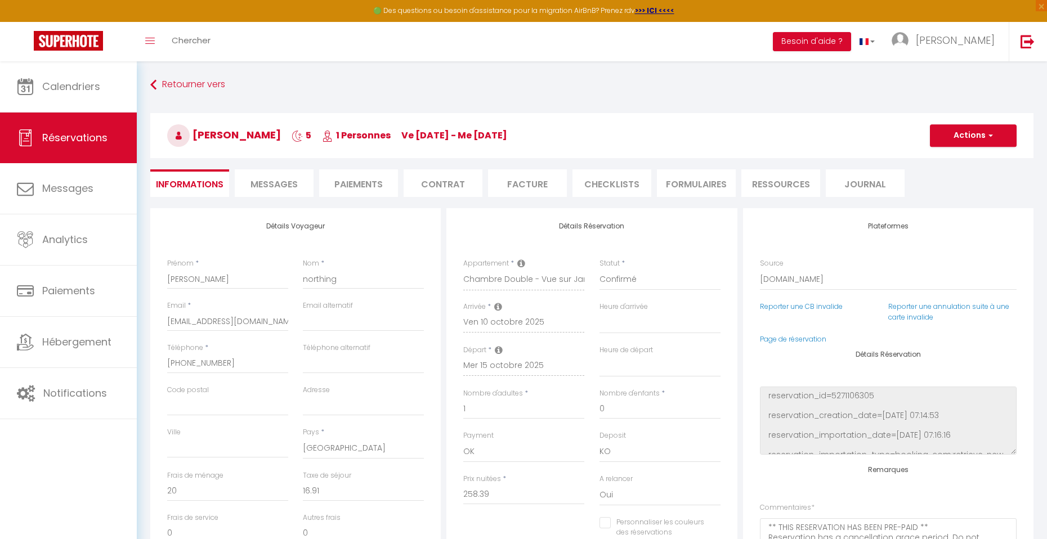
select select
click at [96, 135] on span "Réservations" at bounding box center [74, 138] width 65 height 14
select select "not_cancelled"
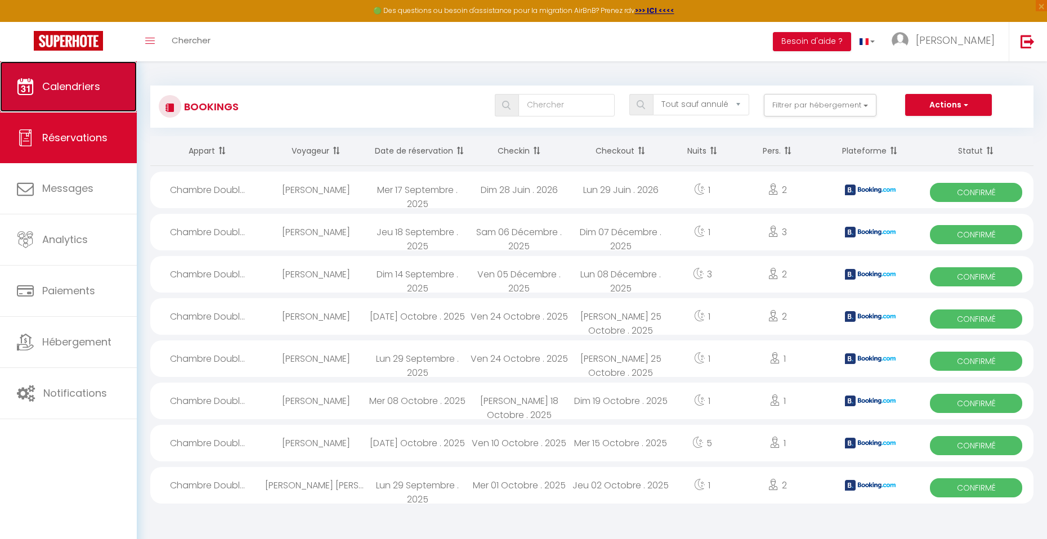
click at [63, 86] on span "Calendriers" at bounding box center [71, 86] width 58 height 14
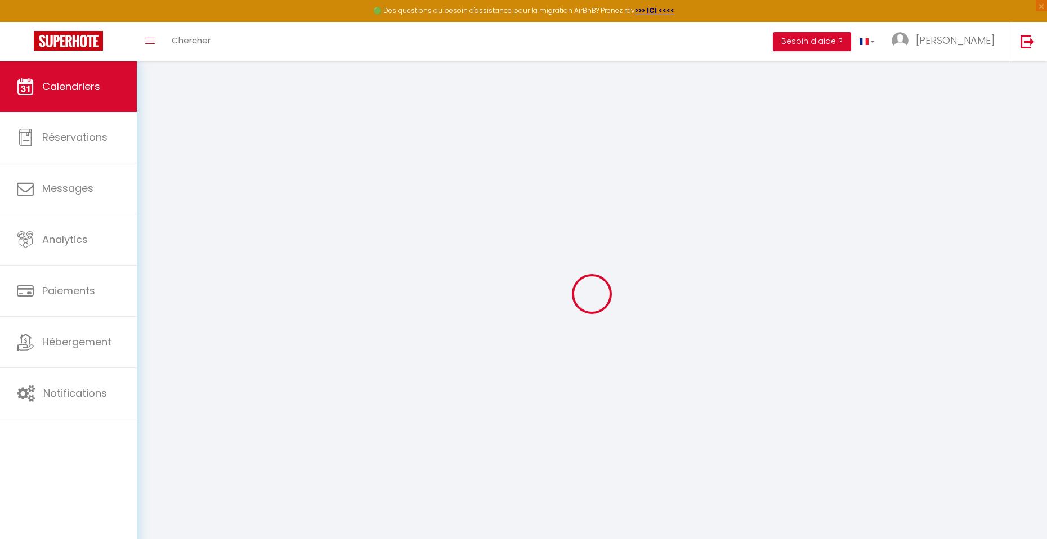
select select
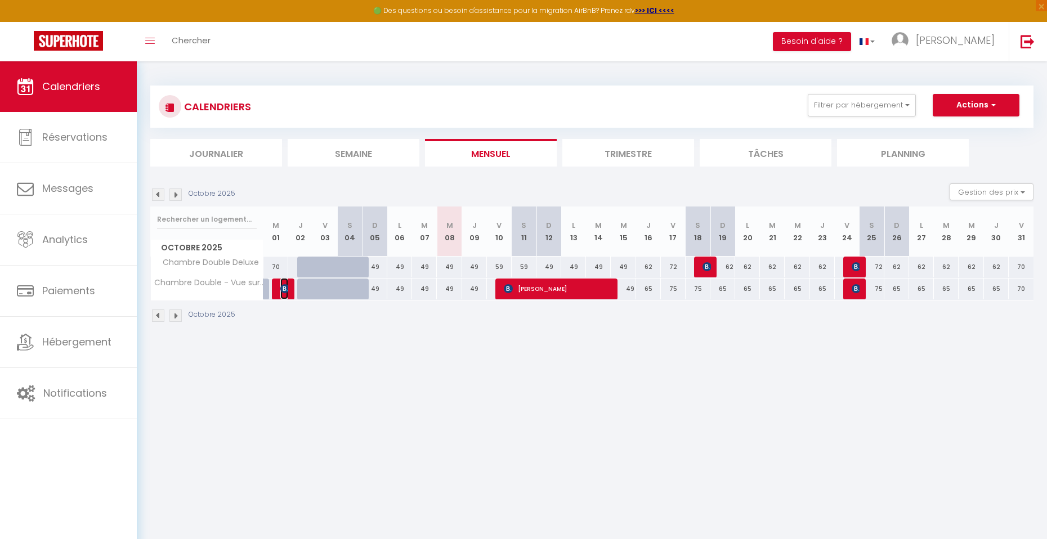
click at [287, 291] on img at bounding box center [284, 288] width 9 height 9
select select "OK"
select select "KO"
select select "0"
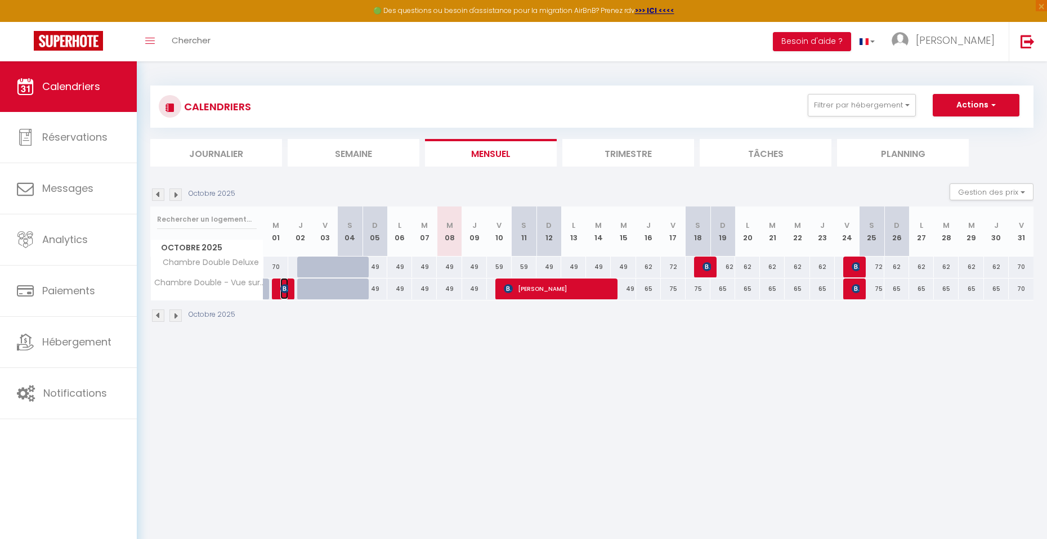
select select "1"
select select
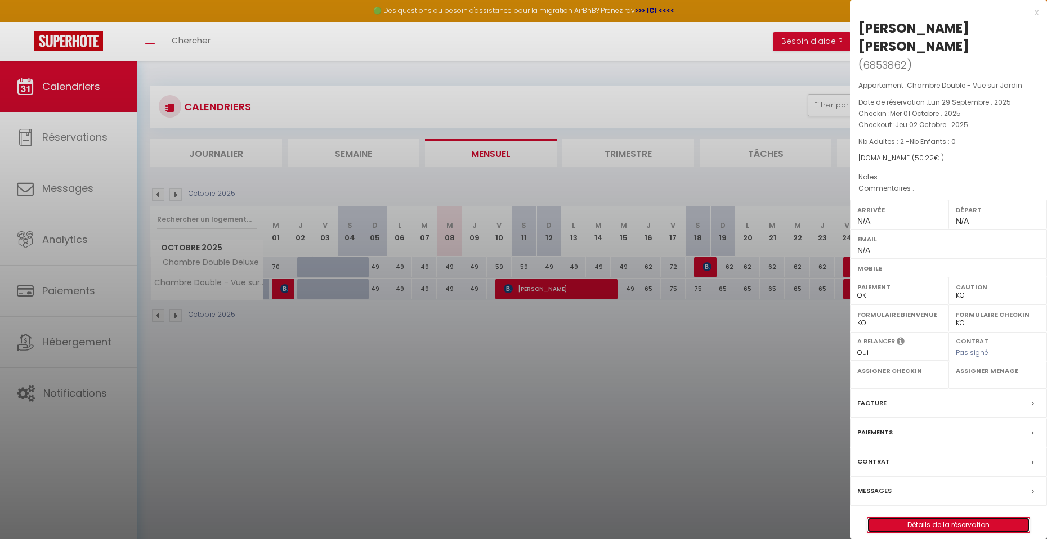
click at [972, 524] on link "Détails de la réservation" at bounding box center [949, 525] width 162 height 15
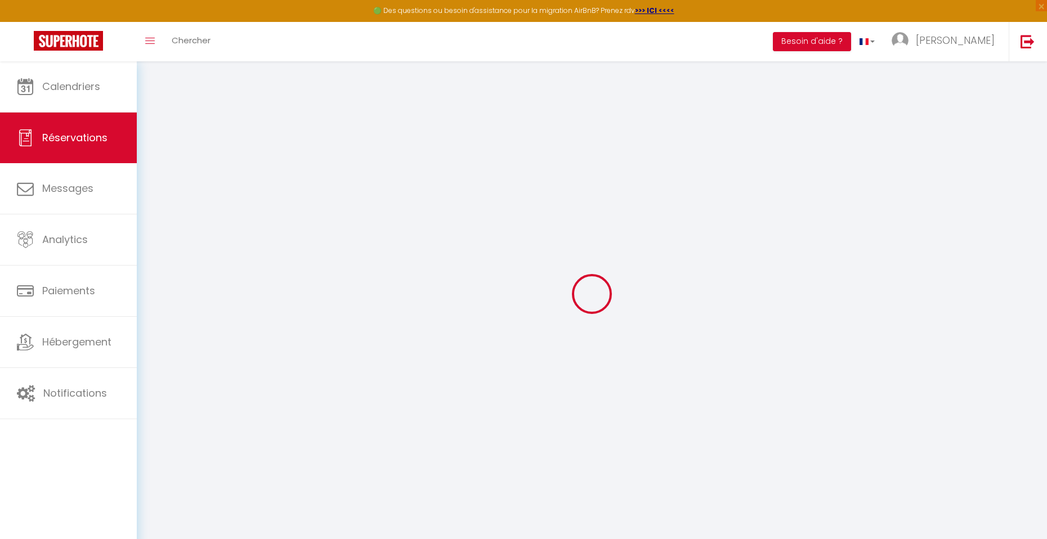
type input "[PERSON_NAME]"
type input "da [PERSON_NAME]"
select select
select select "77991"
select select "1"
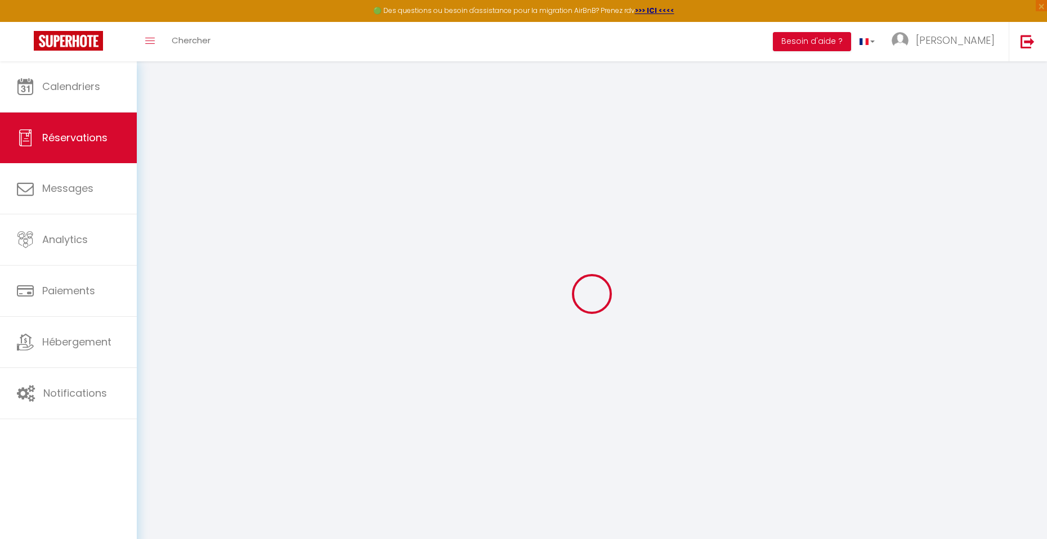
select select
type input "2"
select select "10"
select select
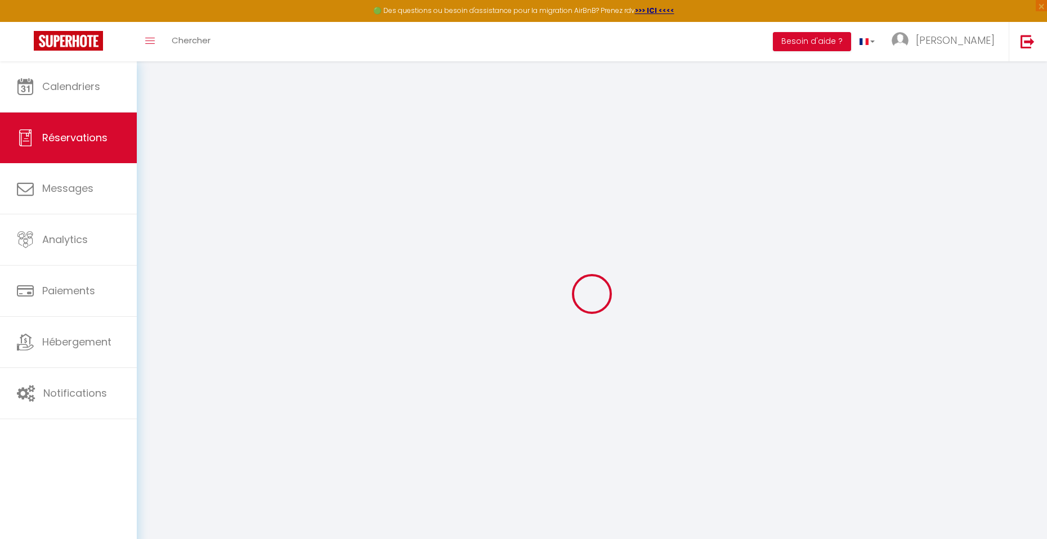
type input "50.22"
checkbox input "false"
type input "0"
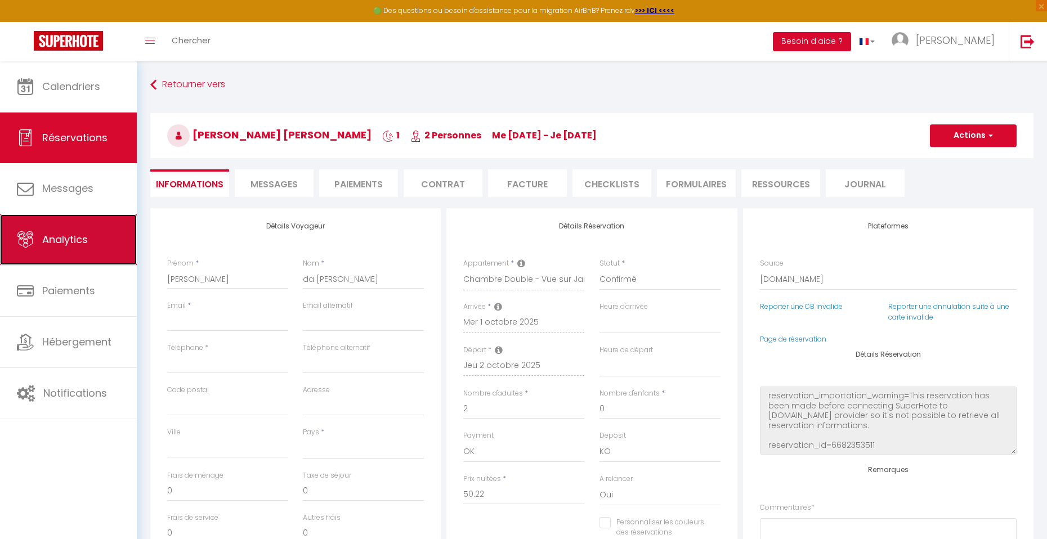
click at [75, 242] on span "Analytics" at bounding box center [65, 240] width 46 height 14
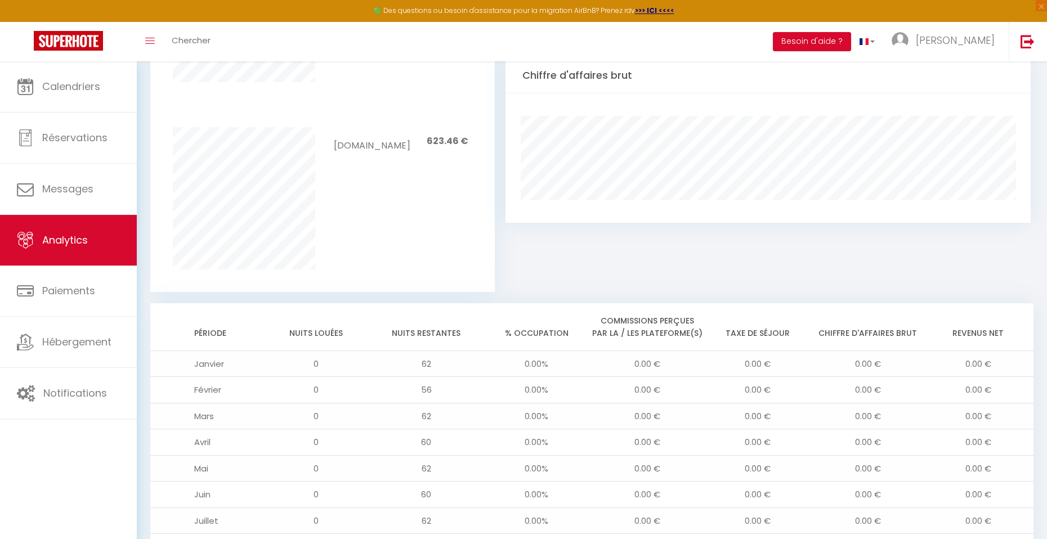
scroll to position [855, 0]
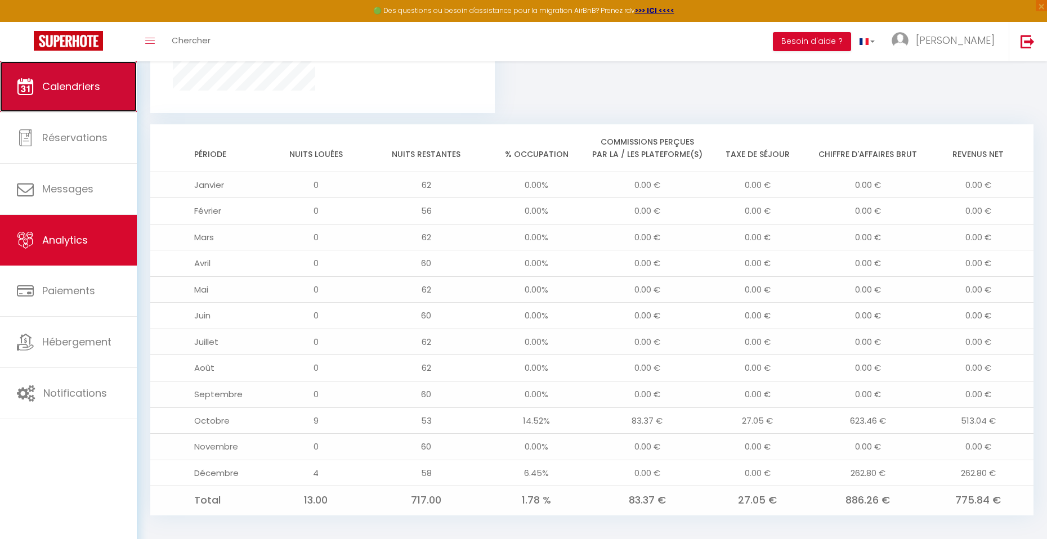
click at [64, 90] on span "Calendriers" at bounding box center [71, 86] width 58 height 14
